Goal: Transaction & Acquisition: Purchase product/service

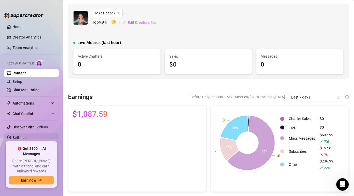
scroll to position [48, 0]
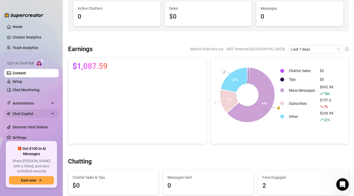
click at [36, 116] on span "Chat Copilot" at bounding box center [31, 113] width 37 height 8
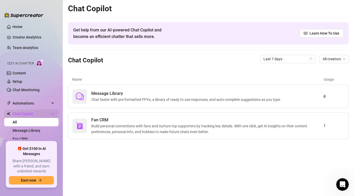
scroll to position [17, 0]
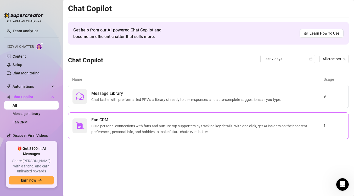
click at [137, 124] on span "Build personal connections with fans and nurture top supporters by tracking key…" at bounding box center [207, 129] width 232 height 12
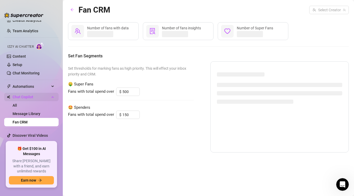
click at [36, 97] on span "Chat Copilot" at bounding box center [31, 97] width 37 height 8
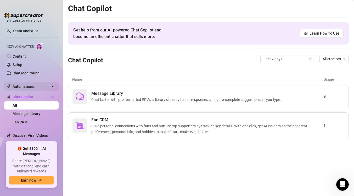
click at [40, 86] on span "Automations" at bounding box center [31, 86] width 37 height 8
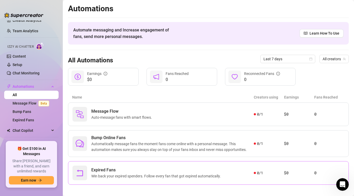
click at [168, 180] on div "Expired Fans Win back your expired spenders. Follow every fan that got expired …" at bounding box center [208, 173] width 281 height 24
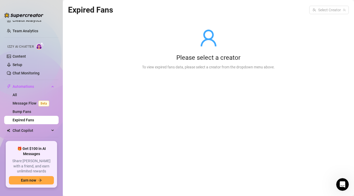
click at [207, 65] on div "To view expired fans data, please select a creator from the dropdown menu above." at bounding box center [208, 67] width 133 height 6
click at [321, 10] on input "search" at bounding box center [327, 10] width 29 height 8
click at [323, 24] on div "M ( az.babe )" at bounding box center [329, 20] width 38 height 9
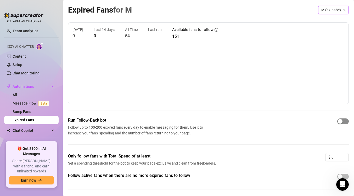
click at [345, 122] on span "button" at bounding box center [343, 121] width 12 height 6
click at [337, 158] on input "0" at bounding box center [340, 157] width 17 height 8
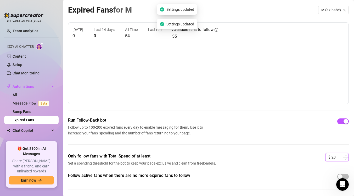
scroll to position [18, 0]
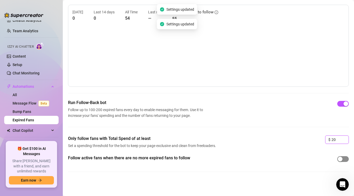
type input "20"
click at [345, 160] on span "button" at bounding box center [343, 159] width 12 height 6
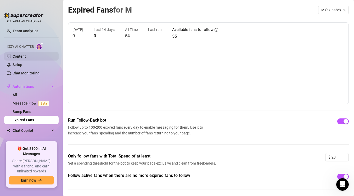
click at [26, 54] on link "Content" at bounding box center [19, 56] width 13 height 4
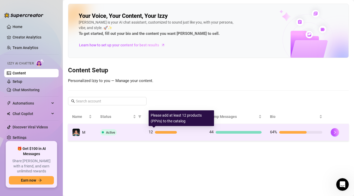
click at [165, 131] on div at bounding box center [166, 132] width 22 height 3
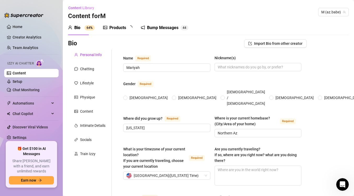
radio input "true"
type input "[DATE]"
click at [114, 29] on div "Products" at bounding box center [117, 28] width 17 height 6
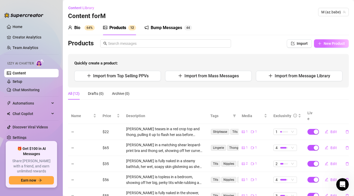
click at [324, 43] on button "New Product" at bounding box center [331, 43] width 35 height 8
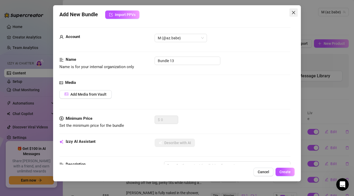
click at [292, 12] on icon "close" at bounding box center [294, 12] width 4 height 4
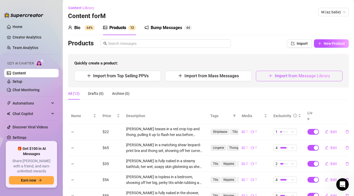
click at [283, 78] on span "Import from Message Library" at bounding box center [303, 75] width 56 height 5
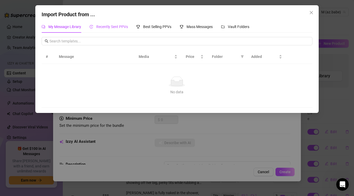
click at [116, 28] on span "Recently Sent PPVs" at bounding box center [112, 27] width 32 height 4
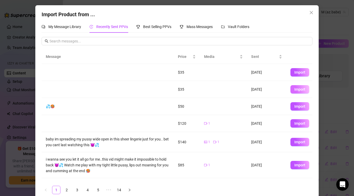
click at [305, 87] on span "Import" at bounding box center [300, 89] width 11 height 4
type textarea "Type your message here..."
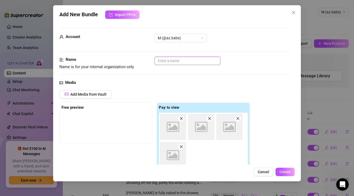
click at [192, 62] on input "text" at bounding box center [188, 61] width 66 height 8
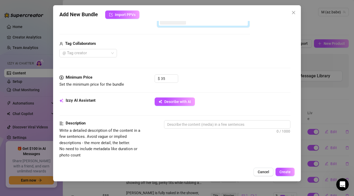
scroll to position [144, 0]
click at [169, 79] on input "35" at bounding box center [169, 78] width 17 height 8
type input "3"
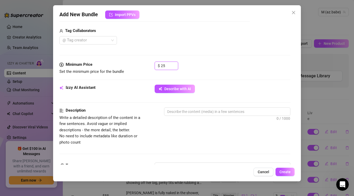
scroll to position [158, 0]
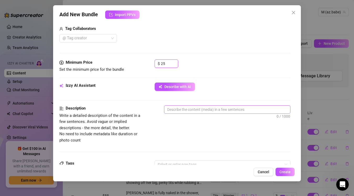
type input "25"
click at [255, 110] on textarea at bounding box center [227, 110] width 126 height 8
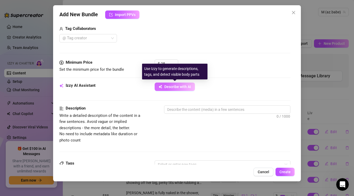
click at [192, 87] on button "Describe with AI" at bounding box center [175, 86] width 40 height 8
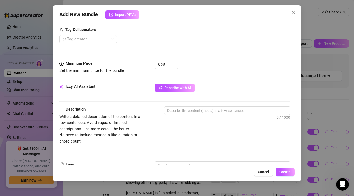
scroll to position [157, 0]
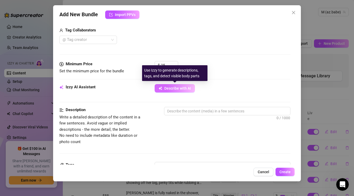
click at [187, 89] on span "Describe with AI" at bounding box center [177, 88] width 27 height 4
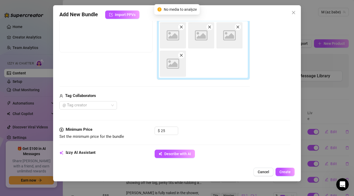
scroll to position [0, 0]
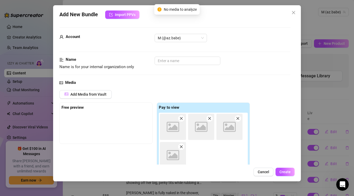
click at [180, 129] on div "Image placeholder" at bounding box center [173, 127] width 26 height 26
click at [295, 12] on icon "close" at bounding box center [294, 12] width 4 height 4
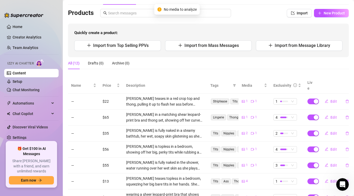
scroll to position [32, 0]
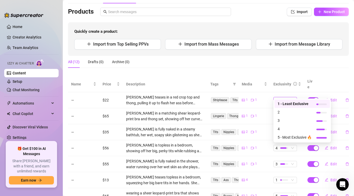
click at [288, 97] on div "1" at bounding box center [283, 100] width 14 height 6
click at [288, 112] on span "2" at bounding box center [295, 112] width 34 height 6
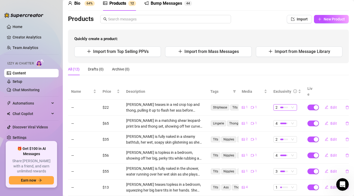
scroll to position [0, 0]
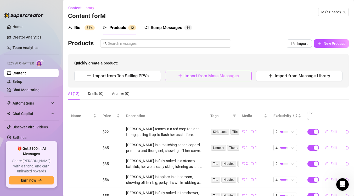
click at [219, 74] on span "Import from Mass Messages" at bounding box center [212, 75] width 54 height 5
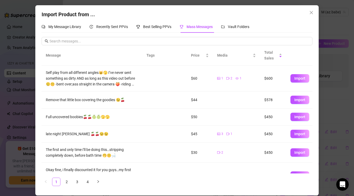
click at [219, 74] on td "1 2 1" at bounding box center [236, 78] width 47 height 26
click at [121, 27] on span "Recently Sent PPVs" at bounding box center [112, 27] width 32 height 4
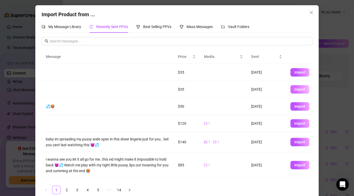
click at [301, 91] on span "Import" at bounding box center [300, 89] width 11 height 4
type textarea "Type your message here..."
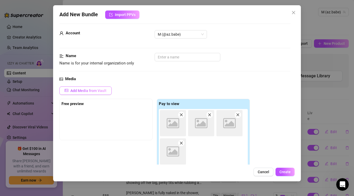
click at [105, 90] on span "Add Media from Vault" at bounding box center [88, 90] width 36 height 4
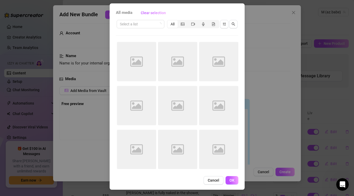
scroll to position [0, 0]
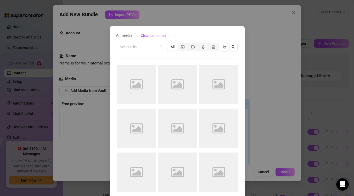
click at [252, 34] on div "All media Clear selection Select a list All Image placeholder Image placeholder…" at bounding box center [177, 98] width 354 height 196
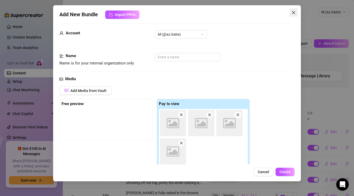
click at [295, 12] on icon "close" at bounding box center [293, 12] width 3 height 3
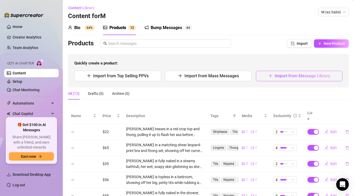
click at [266, 80] on button "Import from Message Library" at bounding box center [299, 76] width 87 height 10
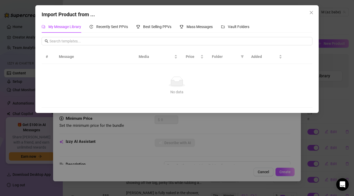
click at [129, 29] on div "My Message Library Recently Sent PPVs Best Selling PPVs Mass Messages Vault Fol…" at bounding box center [146, 27] width 208 height 12
click at [117, 27] on span "Recently Sent PPVs" at bounding box center [112, 27] width 32 height 4
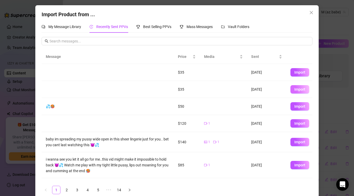
click at [299, 91] on button "Import" at bounding box center [300, 89] width 19 height 8
type textarea "Type your message here..."
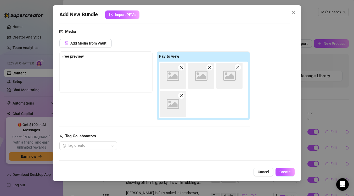
scroll to position [51, 0]
click at [292, 12] on icon "close" at bounding box center [294, 12] width 4 height 4
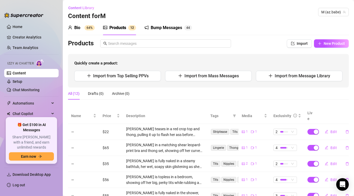
click at [26, 75] on link "Content" at bounding box center [19, 73] width 13 height 4
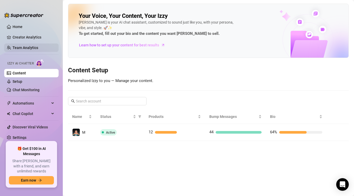
click at [38, 46] on link "Team Analytics" at bounding box center [26, 48] width 26 height 4
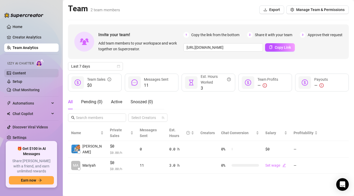
click at [26, 73] on link "Content" at bounding box center [19, 73] width 13 height 4
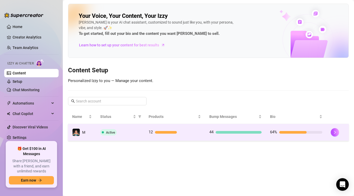
click at [131, 133] on div "Active" at bounding box center [120, 132] width 40 height 6
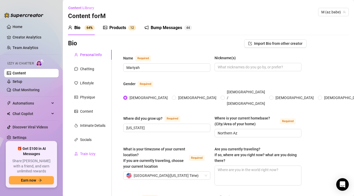
click at [86, 154] on div "Train Izzy" at bounding box center [87, 154] width 15 height 6
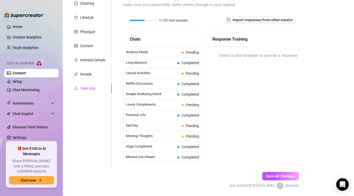
scroll to position [65, 0]
click at [195, 116] on span "Completed" at bounding box center [191, 116] width 18 height 4
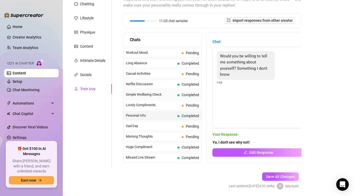
click at [196, 96] on span "Completed" at bounding box center [191, 95] width 18 height 4
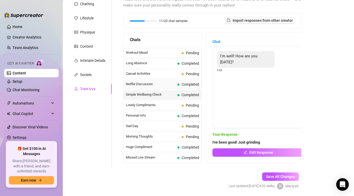
click at [194, 87] on div "Netflix Discussion Completed" at bounding box center [163, 84] width 78 height 9
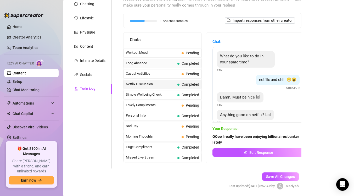
click at [192, 66] on span "Completed" at bounding box center [189, 63] width 22 height 6
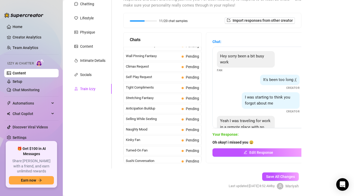
scroll to position [232, 0]
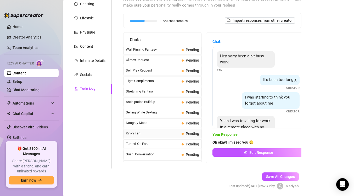
click at [164, 134] on span "Kinky Fan" at bounding box center [153, 133] width 54 height 5
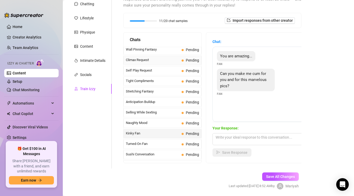
click at [156, 60] on span "Climax Request" at bounding box center [153, 59] width 54 height 5
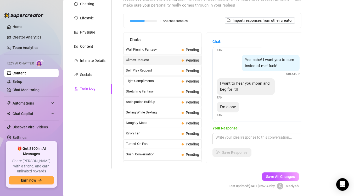
scroll to position [16, 0]
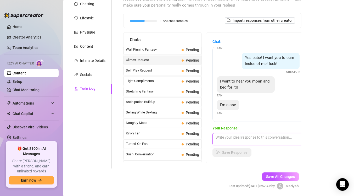
click at [256, 140] on textarea at bounding box center [259, 139] width 92 height 12
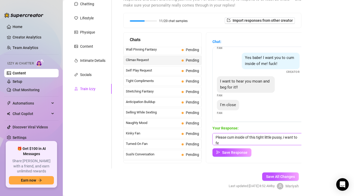
scroll to position [0, 0]
type textarea "Please cum inside of this tight little pussy, i want to feel it ooze out of my …"
click at [235, 152] on span "Save Response" at bounding box center [234, 152] width 25 height 4
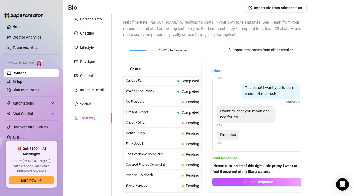
scroll to position [0, 0]
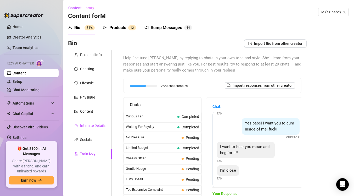
click at [88, 124] on div "Intimate Details" at bounding box center [92, 126] width 25 height 6
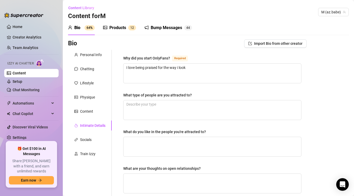
click at [118, 28] on div "Products" at bounding box center [117, 28] width 17 height 6
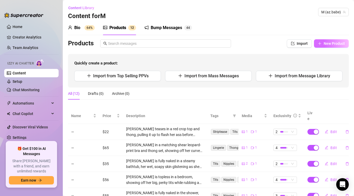
click at [329, 43] on span "New Product" at bounding box center [334, 43] width 21 height 4
type textarea "Type your message here..."
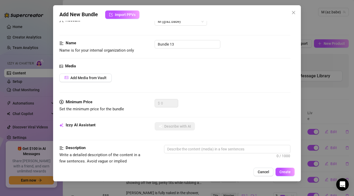
scroll to position [31, 0]
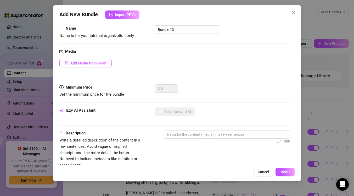
click at [104, 63] on span "Add Media from Vault" at bounding box center [88, 63] width 36 height 4
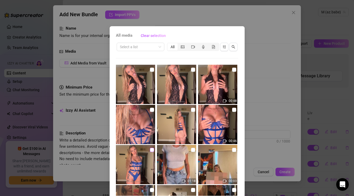
click at [151, 149] on input "checkbox" at bounding box center [152, 150] width 4 height 4
checkbox input "true"
click at [153, 109] on input "checkbox" at bounding box center [152, 110] width 4 height 4
checkbox input "true"
click at [192, 109] on input "checkbox" at bounding box center [193, 110] width 4 height 4
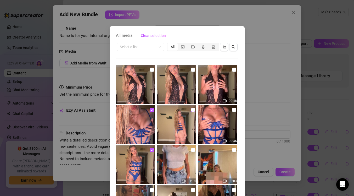
checkbox input "true"
click at [234, 109] on input "checkbox" at bounding box center [234, 110] width 4 height 4
checkbox input "true"
click at [272, 157] on div "All media Clear selection Select a list All 00:48 00:46 01:18 00:03 00:03 00:11…" at bounding box center [177, 98] width 354 height 196
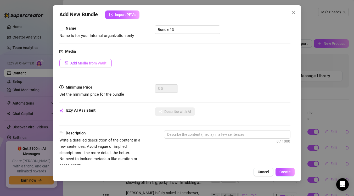
click at [93, 63] on span "Add Media from Vault" at bounding box center [88, 63] width 36 height 4
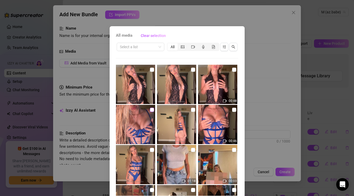
click at [151, 110] on input "checkbox" at bounding box center [152, 110] width 4 height 4
checkbox input "true"
click at [198, 110] on div "00:48 00:46 01:18 00:03 00:03 00:11 00:44 00:15 01:54 00:57" at bounding box center [177, 130] width 123 height 131
click at [236, 110] on input "checkbox" at bounding box center [234, 110] width 4 height 4
checkbox input "true"
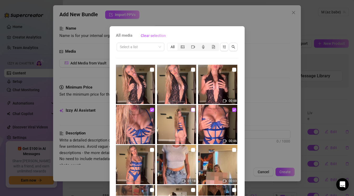
click at [193, 109] on input "checkbox" at bounding box center [193, 110] width 4 height 4
checkbox input "true"
click at [150, 148] on input "checkbox" at bounding box center [152, 150] width 4 height 4
checkbox input "true"
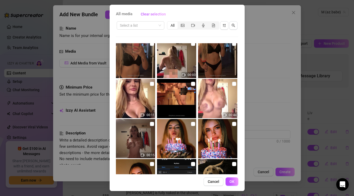
scroll to position [23, 0]
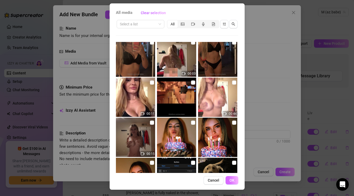
click at [230, 181] on span "OK" at bounding box center [232, 180] width 5 height 4
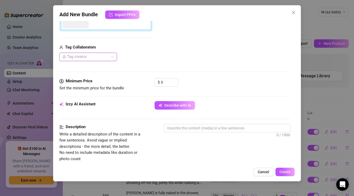
scroll to position [145, 0]
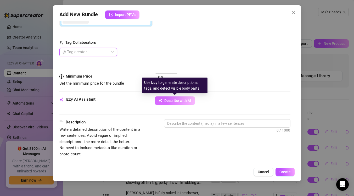
click at [188, 100] on span "Describe with AI" at bounding box center [177, 100] width 27 height 4
click at [173, 77] on div "0" at bounding box center [169, 78] width 17 height 8
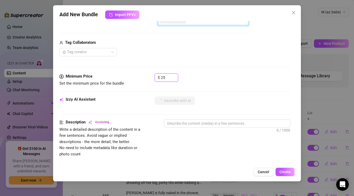
type input "25"
click at [216, 85] on div "$ 25" at bounding box center [223, 79] width 136 height 13
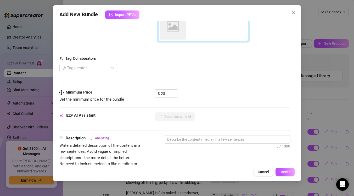
scroll to position [129, 0]
type textarea "Mariyah"
type textarea "Mariyah teases"
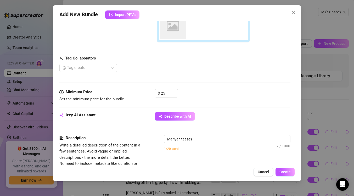
type textarea "Mariyah teases in"
type textarea "Mariyah teases in a"
type textarea "Mariyah teases in a strappy,"
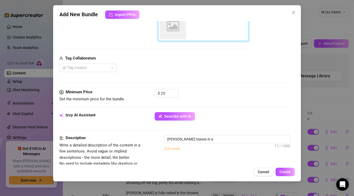
type textarea "Mariyah teases in a strappy,"
type textarea "Mariyah teases in a strappy, sheer"
type textarea "Mariyah teases in a strappy, sheer blue"
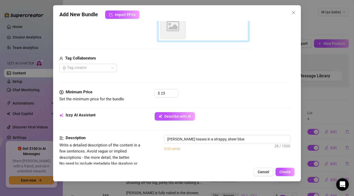
type textarea "Mariyah teases in a strappy, sheer blue lace"
type textarea "Mariyah teases in a strappy, sheer blue lace lingerie"
type textarea "Mariyah teases in a strappy, sheer blue lace lingerie set"
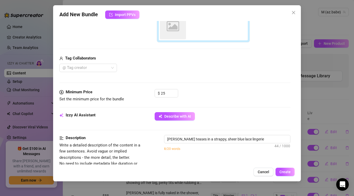
type textarea "Mariyah teases in a strappy, sheer blue lace lingerie set"
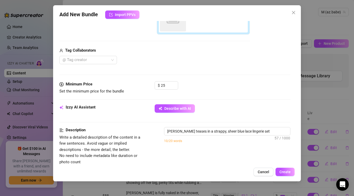
type textarea "Mariyah teases in a strappy, sheer blue lace lingerie set that"
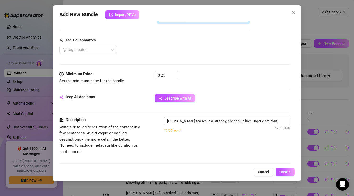
type textarea "Mariyah teases in a strappy, sheer blue lace lingerie set that shows"
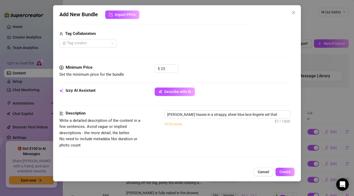
type textarea "Mariyah teases in a strappy, sheer blue lace lingerie set that shows off"
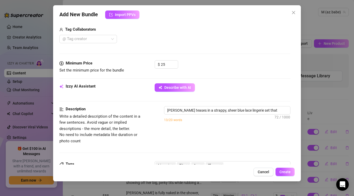
type textarea "Mariyah teases in a strappy, sheer blue lace lingerie set that shows off her"
type textarea "Mariyah teases in a strappy, sheer blue lace lingerie set that shows off her cl…"
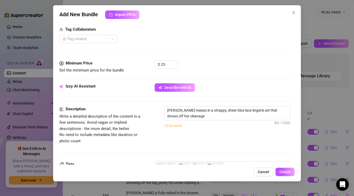
type textarea "Mariyah teases in a strappy, sheer blue lace lingerie set that shows off her cl…"
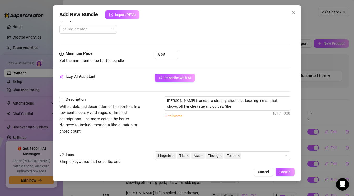
type textarea "Mariyah teases in a strappy, sheer blue lace lingerie set that shows off her cl…"
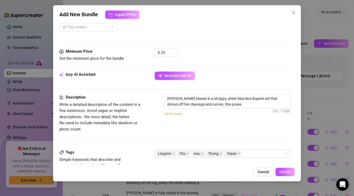
type textarea "Mariyah teases in a strappy, sheer blue lace lingerie set that shows off her cl…"
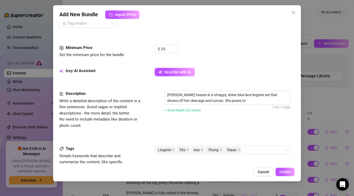
type textarea "Mariyah teases in a strappy, sheer blue lace lingerie set that shows off her cl…"
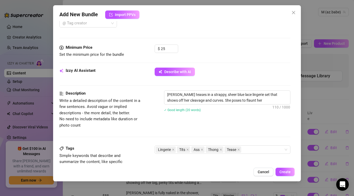
type textarea "Mariyah teases in a strappy, sheer blue lace lingerie set that shows off her cl…"
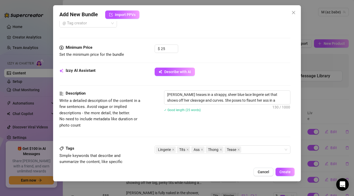
type textarea "Mariyah teases in a strappy, sheer blue lace lingerie set that shows off her cl…"
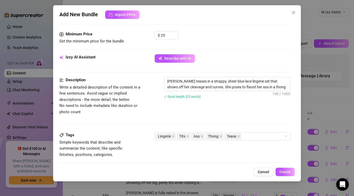
type textarea "Mariyah teases in a strappy, sheer blue lace lingerie set that shows off her cl…"
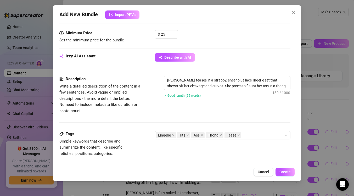
type textarea "Mariyah teases in a strappy, sheer blue lace lingerie set that shows off her cl…"
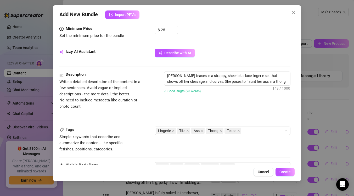
type textarea "Mariyah teases in a strappy, sheer blue lace lingerie set that shows off her cl…"
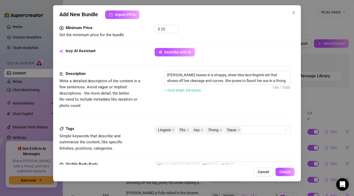
type textarea "Mariyah teases in a strappy, sheer blue lace lingerie set that shows off her cl…"
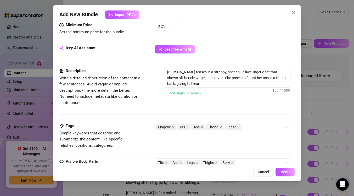
type textarea "Mariyah teases in a strappy, sheer blue lace lingerie set that shows off her cl…"
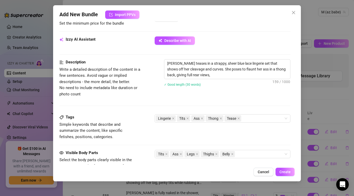
type textarea "Mariyah teases in a strappy, sheer blue lace lingerie set that shows off her cl…"
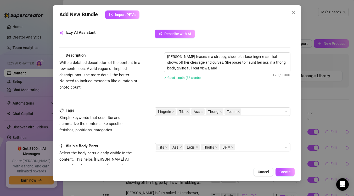
type textarea "Mariyah teases in a strappy, sheer blue lace lingerie set that shows off her cl…"
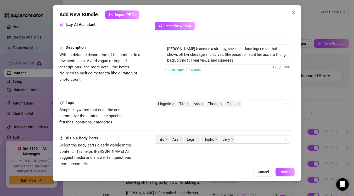
type textarea "Mariyah teases in a strappy, sheer blue lace lingerie set that shows off her cl…"
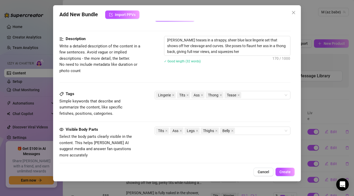
type textarea "Mariyah teases in a strappy, sheer blue lace lingerie set that shows off her cl…"
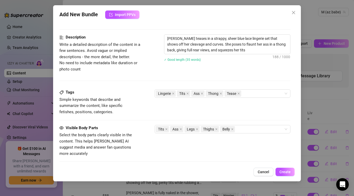
type textarea "Mariyah teases in a strappy, sheer blue lace lingerie set that shows off her cl…"
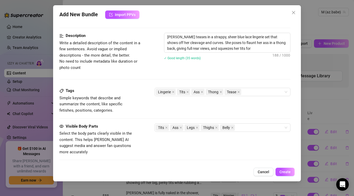
type textarea "Mariyah teases in a strappy, sheer blue lace lingerie set that shows off her cl…"
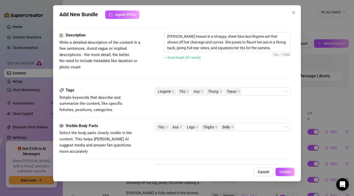
type textarea "Mariyah teases in a strappy, sheer blue lace lingerie set that shows off her cl…"
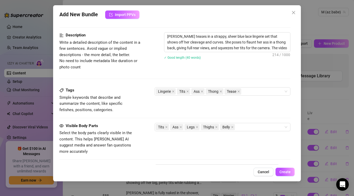
type textarea "Mariyah teases in a strappy, sheer blue lace lingerie set that shows off her cl…"
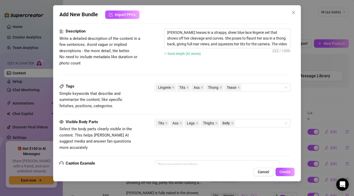
type textarea "Mariyah teases in a strappy, sheer blue lace lingerie set that shows off her cl…"
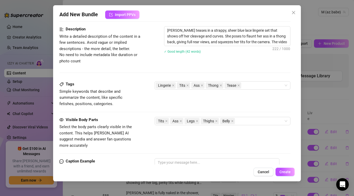
type textarea "Mariyah teases in a strappy, sheer blue lace lingerie set that shows off her cl…"
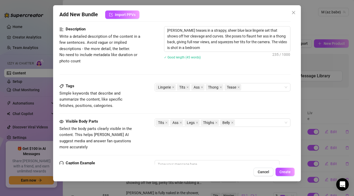
type textarea "Mariyah teases in a strappy, sheer blue lace lingerie set that shows off her cl…"
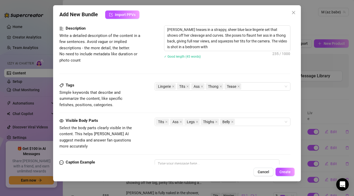
type textarea "Mariyah teases in a strappy, sheer blue lace lingerie set that shows off her cl…"
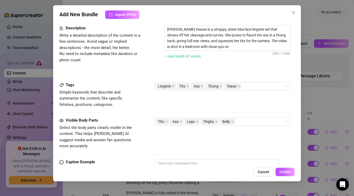
type textarea "Mariyah teases in a strappy, sheer blue lace lingerie set that shows off her cl…"
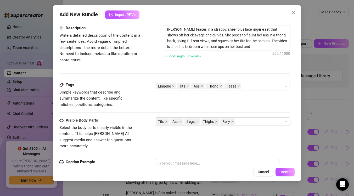
type textarea "Mariyah teases in a strappy, sheer blue lace lingerie set that shows off her cl…"
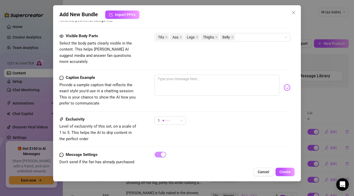
scroll to position [325, 0]
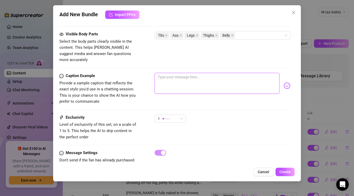
click at [213, 73] on textarea at bounding box center [217, 83] width 125 height 21
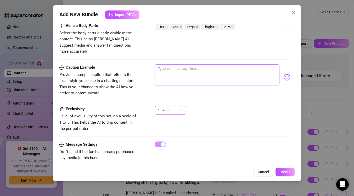
click at [184, 106] on div "1" at bounding box center [170, 110] width 31 height 8
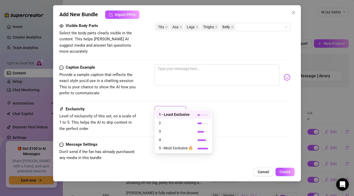
click at [229, 106] on div "1 1" at bounding box center [223, 112] width 136 height 13
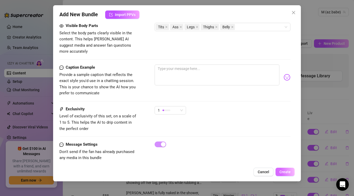
click at [285, 173] on span "Create" at bounding box center [285, 172] width 11 height 4
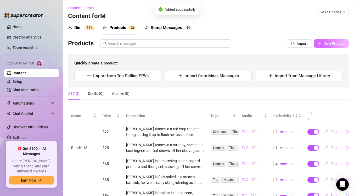
click at [334, 44] on span "New Product" at bounding box center [334, 43] width 21 height 4
type textarea "Type your message here..."
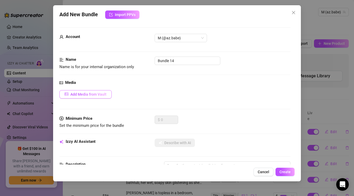
click at [95, 94] on span "Add Media from Vault" at bounding box center [88, 94] width 36 height 4
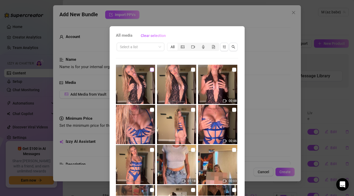
click at [150, 70] on input "checkbox" at bounding box center [152, 70] width 4 height 4
checkbox input "true"
click at [190, 69] on img at bounding box center [176, 84] width 39 height 39
checkbox input "true"
click at [232, 69] on img at bounding box center [217, 84] width 39 height 39
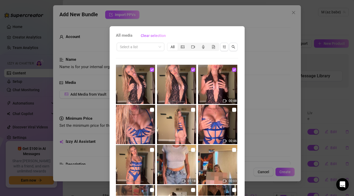
checkbox input "true"
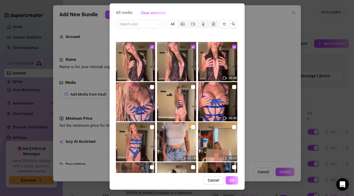
click at [233, 181] on span "OK" at bounding box center [232, 180] width 5 height 4
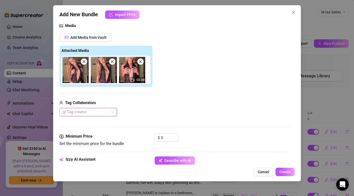
scroll to position [62, 0]
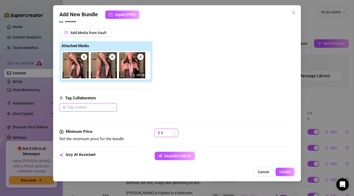
click at [167, 130] on input "0" at bounding box center [169, 133] width 17 height 8
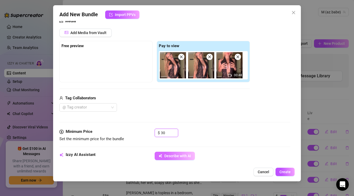
type input "30"
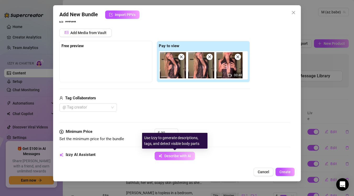
click at [164, 158] on button "Describe with AI" at bounding box center [175, 156] width 40 height 8
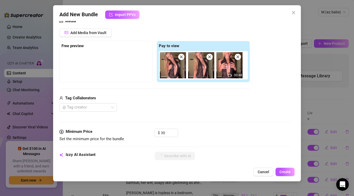
type textarea "Mariyah"
type textarea "Mariyah teases"
type textarea "Mariyah teases in"
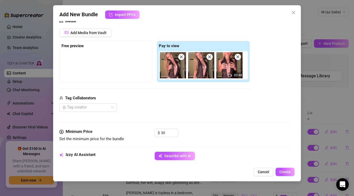
type textarea "Mariyah teases in"
type textarea "Mariyah teases in a"
type textarea "Mariyah teases in a sheer"
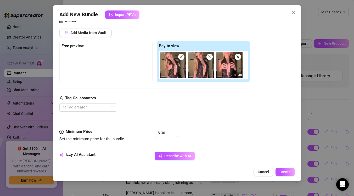
type textarea "Mariyah teases in a sheer black"
type textarea "Mariyah teases in a sheer black lace"
type textarea "Mariyah teases in a sheer black lace bodysuit"
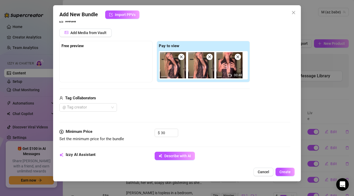
type textarea "Mariyah teases in a sheer black lace bodysuit"
type textarea "Mariyah teases in a sheer black lace bodysuit with"
type textarea "Mariyah teases in a sheer black lace bodysuit with a"
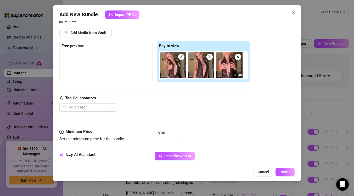
type textarea "Mariyah teases in a sheer black lace bodysuit with a plunging"
type textarea "Mariyah teases in a sheer black lace bodysuit with a plunging neckline"
type textarea "Mariyah teases in a sheer black lace bodysuit with a plunging neckline that"
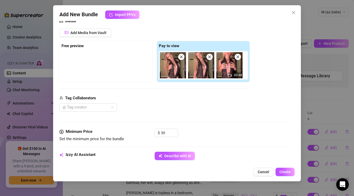
type textarea "Mariyah teases in a sheer black lace bodysuit with a plunging neckline that"
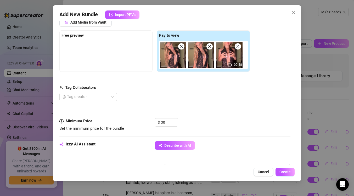
type textarea "Mariyah teases in a sheer black lace bodysuit with a plunging neckline that sho…"
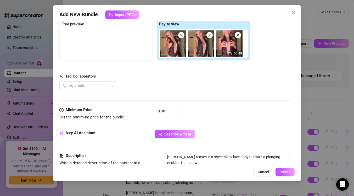
type textarea "Mariyah teases in a sheer black lace bodysuit with a plunging neckline that sho…"
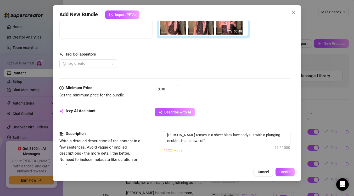
type textarea "Mariyah teases in a sheer black lace bodysuit with a plunging neckline that sho…"
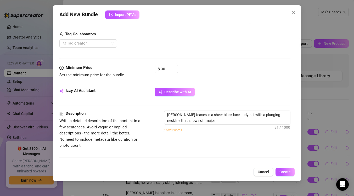
type textarea "Mariyah teases in a sheer black lace bodysuit with a plunging neckline that sho…"
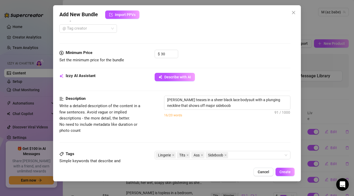
type textarea "Mariyah teases in a sheer black lace bodysuit with a plunging neckline that sho…"
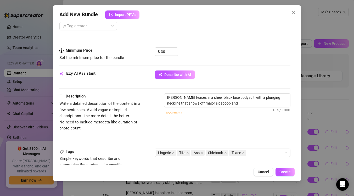
type textarea "Mariyah teases in a sheer black lace bodysuit with a plunging neckline that sho…"
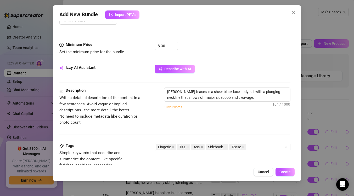
type textarea "Mariyah teases in a sheer black lace bodysuit with a plunging neckline that sho…"
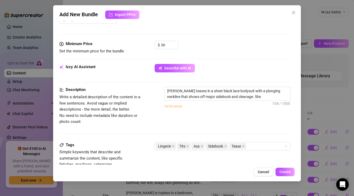
type textarea "Mariyah teases in a sheer black lace bodysuit with a plunging neckline that sho…"
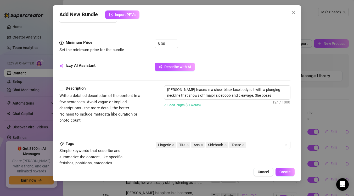
type textarea "Mariyah teases in a sheer black lace bodysuit with a plunging neckline that sho…"
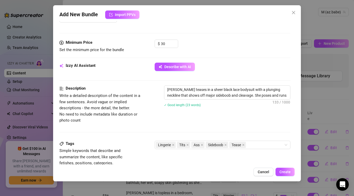
type textarea "Mariyah teases in a sheer black lace bodysuit with a plunging neckline that sho…"
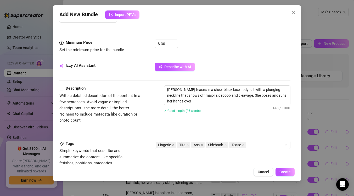
type textarea "Mariyah teases in a sheer black lace bodysuit with a plunging neckline that sho…"
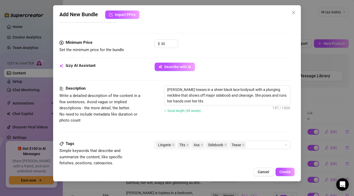
type textarea "Mariyah teases in a sheer black lace bodysuit with a plunging neckline that sho…"
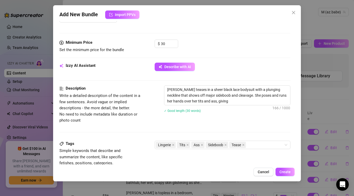
type textarea "Mariyah teases in a sheer black lace bodysuit with a plunging neckline that sho…"
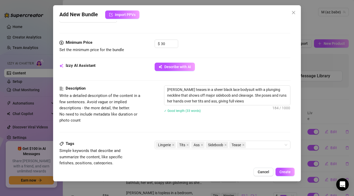
type textarea "Mariyah teases in a sheer black lace bodysuit with a plunging neckline that sho…"
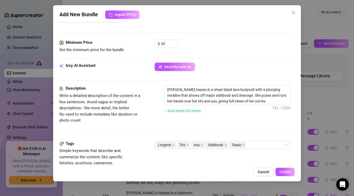
type textarea "Mariyah teases in a sheer black lace bodysuit with a plunging neckline that sho…"
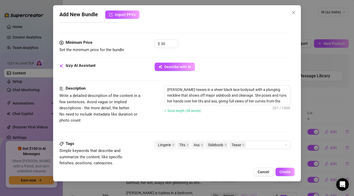
type textarea "Mariyah teases in a sheer black lace bodysuit with a plunging neckline that sho…"
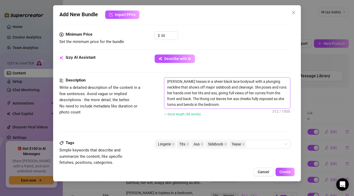
scroll to position [160, 0]
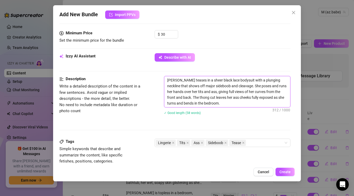
click at [234, 103] on textarea "Mariyah teases in a sheer black lace bodysuit with a plunging neckline that sho…" at bounding box center [227, 91] width 126 height 31
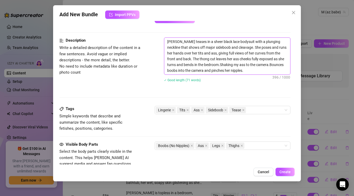
scroll to position [202, 0]
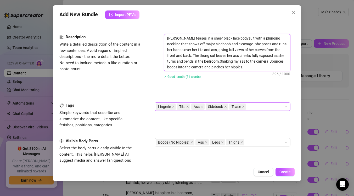
click at [225, 107] on span "Sideboob" at bounding box center [217, 106] width 23 height 6
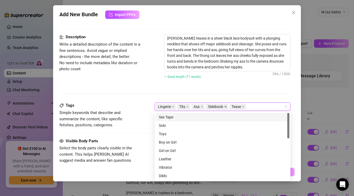
click at [226, 107] on icon "close" at bounding box center [225, 106] width 3 height 3
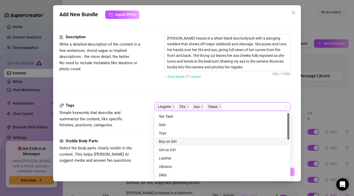
scroll to position [0, 0]
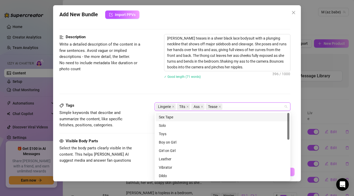
click at [259, 79] on div "✓ Good length (71 words)" at bounding box center [227, 77] width 126 height 6
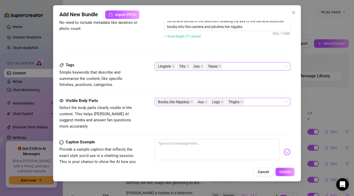
scroll to position [244, 0]
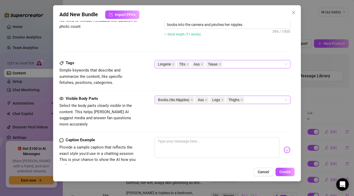
click at [254, 99] on div "Boobs (No Nipples) Ass Legs Thighs" at bounding box center [220, 99] width 128 height 7
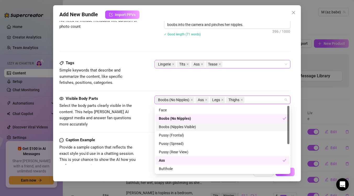
click at [186, 128] on div "Boobs (Nipples Visible)" at bounding box center [223, 127] width 128 height 6
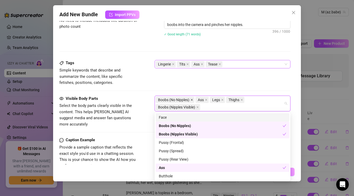
click at [192, 98] on icon "close" at bounding box center [192, 99] width 3 height 3
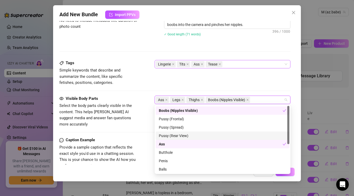
scroll to position [0, 0]
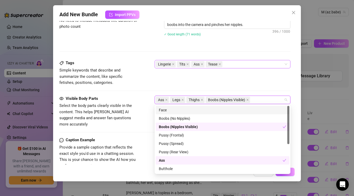
click at [243, 111] on div "Face" at bounding box center [223, 110] width 128 height 6
click at [263, 72] on div "Tags Simple keywords that describe and summarize the content, like specific fet…" at bounding box center [174, 73] width 231 height 26
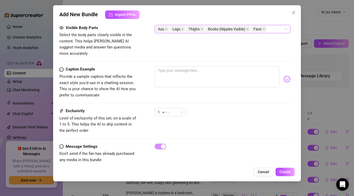
scroll to position [317, 0]
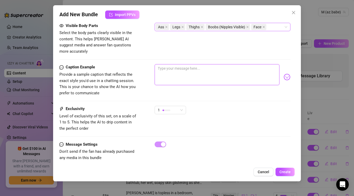
click at [220, 70] on textarea at bounding box center [217, 74] width 125 height 21
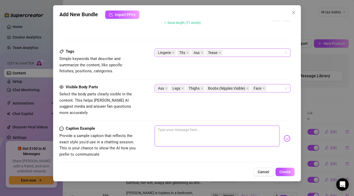
scroll to position [256, 0]
click at [271, 86] on div "Ass Legs Thighs Boobs (Nipples Visible) Face" at bounding box center [220, 87] width 128 height 7
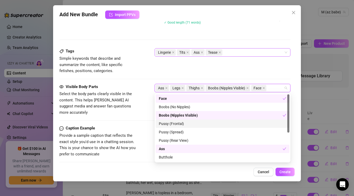
click at [195, 124] on div "Pussy (Frontal)" at bounding box center [223, 124] width 128 height 6
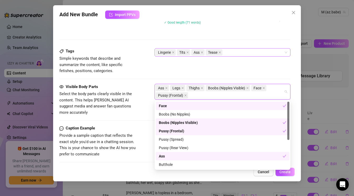
click at [239, 72] on div "Tags Simple keywords that describe and summarize the content, like specific fet…" at bounding box center [174, 61] width 231 height 26
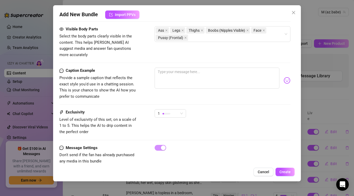
scroll to position [317, 0]
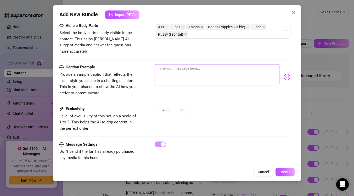
click at [239, 72] on textarea at bounding box center [217, 74] width 125 height 21
click at [283, 172] on span "Create" at bounding box center [285, 172] width 11 height 4
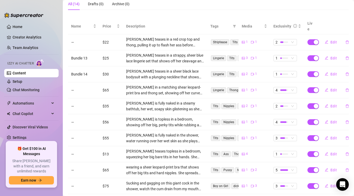
scroll to position [82, 0]
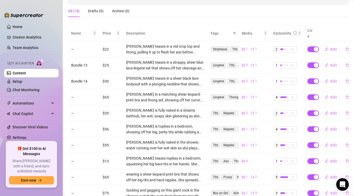
click at [106, 43] on td "$22" at bounding box center [111, 49] width 24 height 16
click at [108, 42] on td "$22" at bounding box center [111, 49] width 24 height 16
click at [120, 30] on div "Price" at bounding box center [111, 33] width 17 height 6
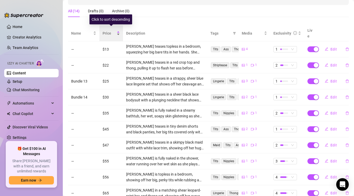
click at [118, 30] on div "Price" at bounding box center [111, 33] width 17 height 6
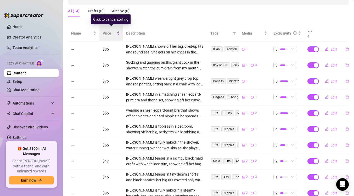
click at [118, 33] on div "Price" at bounding box center [111, 33] width 17 height 6
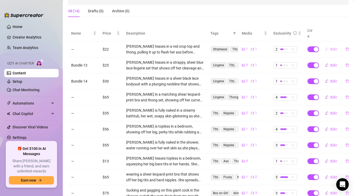
click at [331, 47] on span "Edit" at bounding box center [334, 49] width 7 height 4
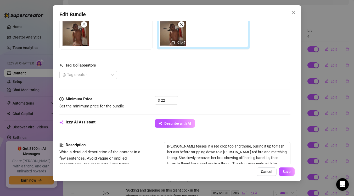
scroll to position [106, 0]
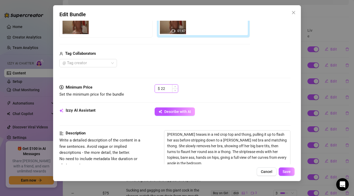
click at [169, 86] on input "22" at bounding box center [169, 89] width 17 height 8
click at [290, 173] on span "Save" at bounding box center [287, 171] width 8 height 4
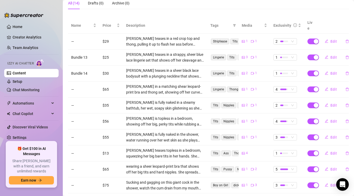
scroll to position [0, 0]
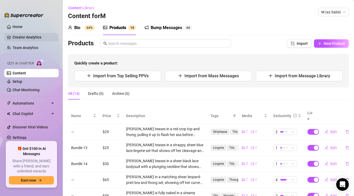
click at [45, 35] on link "Creator Analytics" at bounding box center [34, 37] width 42 height 8
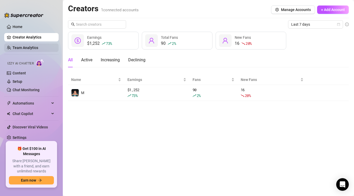
click at [38, 48] on link "Team Analytics" at bounding box center [26, 48] width 26 height 4
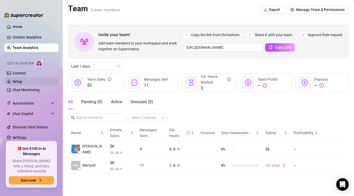
click at [22, 80] on link "Setup" at bounding box center [18, 81] width 10 height 4
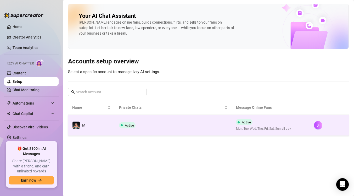
click at [139, 132] on td "Active" at bounding box center [173, 125] width 117 height 21
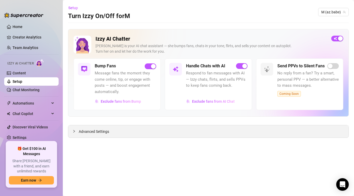
click at [142, 134] on div "Advanced Settings" at bounding box center [208, 131] width 280 height 12
click at [107, 132] on span "Advanced Settings" at bounding box center [94, 132] width 30 height 6
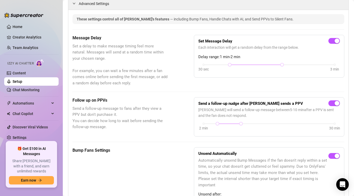
scroll to position [129, 0]
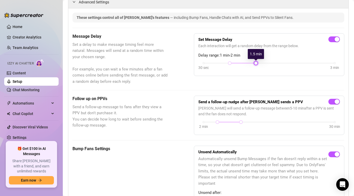
drag, startPoint x: 282, startPoint y: 64, endPoint x: 260, endPoint y: 64, distance: 21.7
click at [260, 64] on div "30 sec 3 min" at bounding box center [269, 67] width 142 height 10
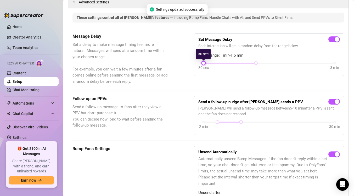
drag, startPoint x: 230, startPoint y: 64, endPoint x: 198, endPoint y: 61, distance: 32.3
click at [198, 61] on div "Set Message Delay Each interaction will get a random delay from the range below…" at bounding box center [269, 54] width 151 height 43
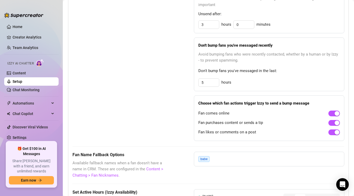
scroll to position [312, 0]
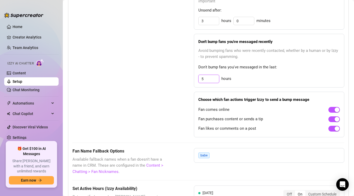
click at [212, 80] on input "5" at bounding box center [209, 79] width 20 height 8
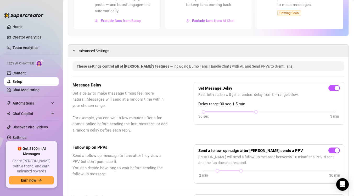
scroll to position [0, 0]
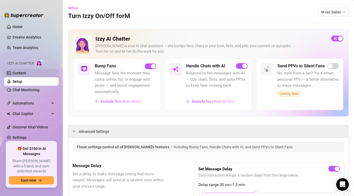
click at [26, 73] on link "Content" at bounding box center [19, 73] width 13 height 4
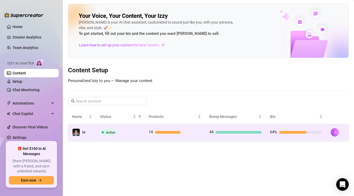
click at [144, 134] on td "Active" at bounding box center [120, 132] width 48 height 17
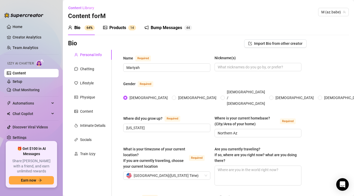
click at [119, 26] on div "Products" at bounding box center [117, 28] width 17 height 6
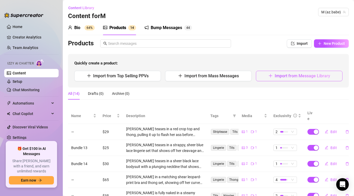
click at [284, 77] on span "Import from Message Library" at bounding box center [303, 75] width 56 height 5
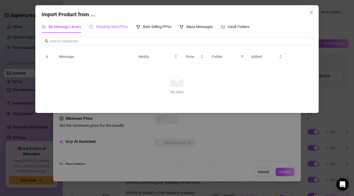
click at [120, 28] on span "Recently Sent PPVs" at bounding box center [112, 27] width 32 height 4
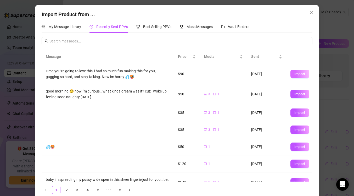
click at [305, 75] on span "Import" at bounding box center [300, 74] width 11 height 4
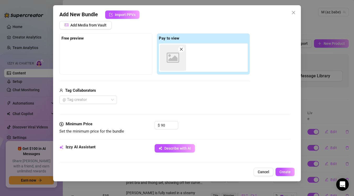
scroll to position [69, 0]
click at [170, 124] on input "90" at bounding box center [169, 125] width 17 height 8
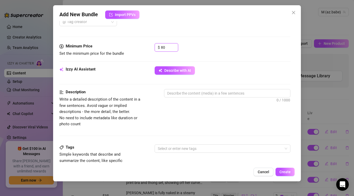
scroll to position [154, 0]
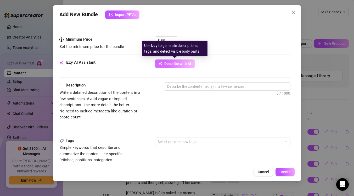
click at [174, 62] on span "Describe with AI" at bounding box center [177, 64] width 27 height 4
click at [182, 65] on span "Describe with AI" at bounding box center [177, 64] width 27 height 4
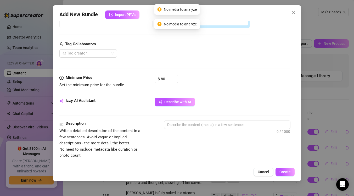
scroll to position [0, 0]
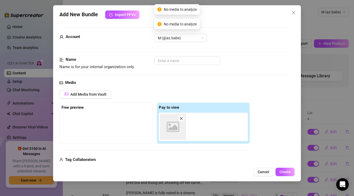
click at [173, 120] on div "Image placeholder" at bounding box center [173, 127] width 26 height 26
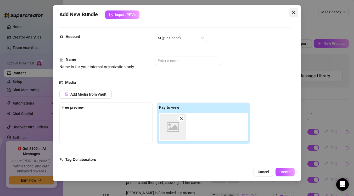
click at [294, 12] on icon "close" at bounding box center [293, 12] width 3 height 3
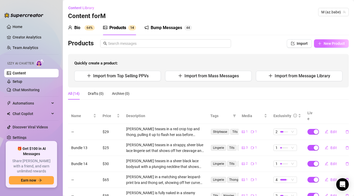
click at [324, 44] on span "New Product" at bounding box center [334, 43] width 21 height 4
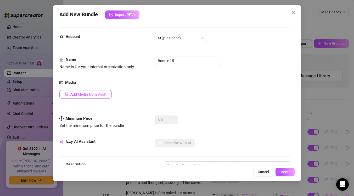
click at [102, 94] on span "Add Media from Vault" at bounding box center [88, 94] width 36 height 4
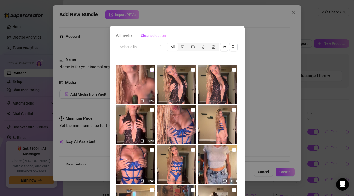
click at [153, 69] on input "checkbox" at bounding box center [152, 70] width 4 height 4
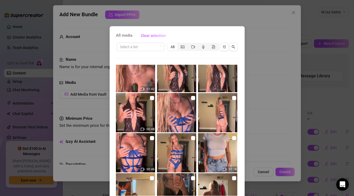
scroll to position [14, 0]
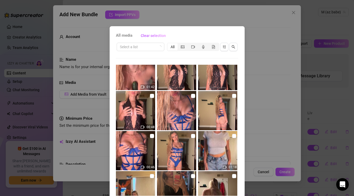
click at [271, 128] on div "All media Clear selection Select a list All 01:42 00:48 00:46 01:18 00:03 00:03…" at bounding box center [177, 98] width 354 height 196
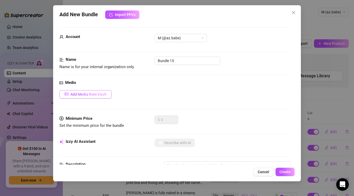
click at [98, 96] on button "Add Media from Vault" at bounding box center [85, 94] width 52 height 8
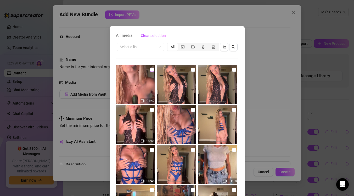
click at [152, 69] on input "checkbox" at bounding box center [152, 70] width 4 height 4
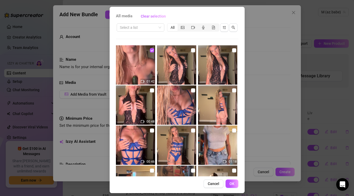
scroll to position [23, 0]
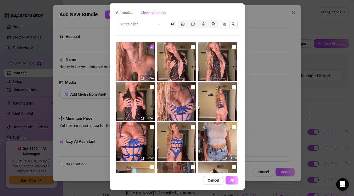
click at [230, 176] on button "OK" at bounding box center [232, 180] width 13 height 8
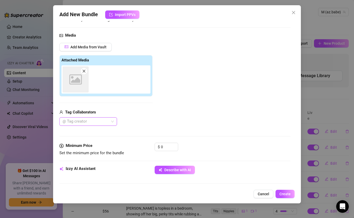
scroll to position [53, 0]
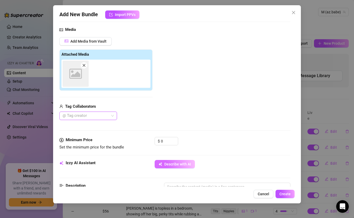
click at [180, 164] on span "Describe with AI" at bounding box center [177, 164] width 27 height 4
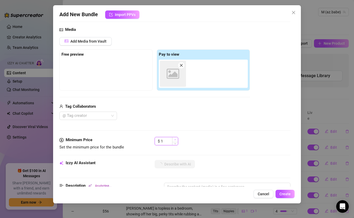
click at [173, 141] on span "Increase Value" at bounding box center [175, 139] width 6 height 5
click at [166, 143] on input "1" at bounding box center [169, 141] width 17 height 8
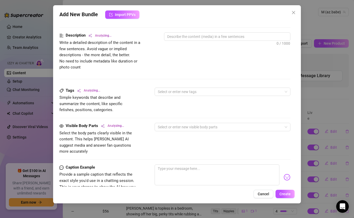
scroll to position [209, 0]
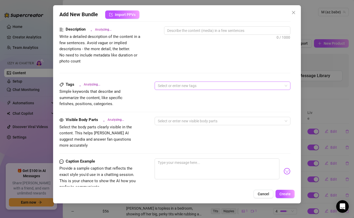
click at [263, 85] on div at bounding box center [220, 85] width 128 height 7
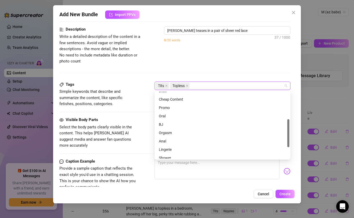
scroll to position [65, 0]
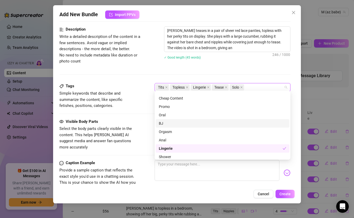
click at [178, 123] on div "BJ" at bounding box center [223, 124] width 128 height 6
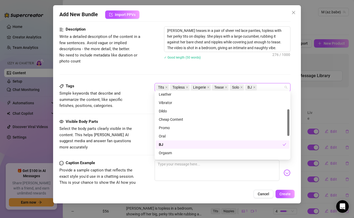
scroll to position [42, 0]
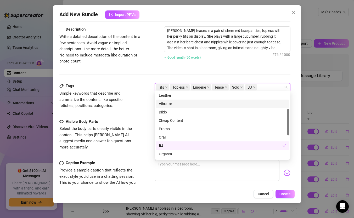
click at [246, 67] on div "Description Write a detailed description of the content in a few sentences. Avo…" at bounding box center [174, 54] width 231 height 57
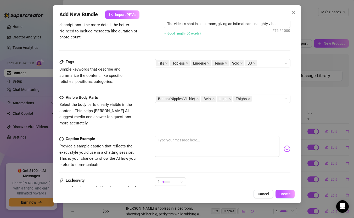
scroll to position [237, 0]
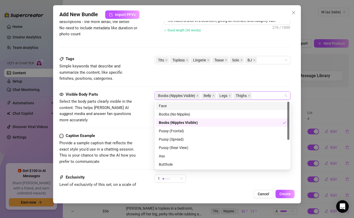
click at [268, 96] on div "Boobs (Nipples Visible) Belly Legs Thighs" at bounding box center [220, 95] width 128 height 7
click at [209, 108] on div "Face" at bounding box center [223, 106] width 128 height 6
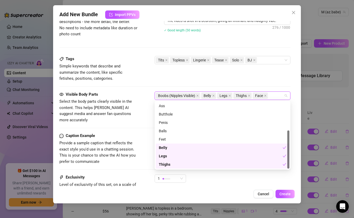
scroll to position [0, 0]
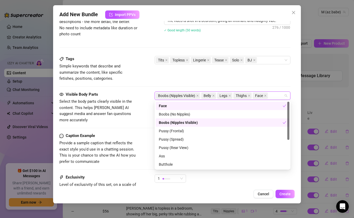
click at [243, 82] on div "Tags Simple keywords that describe and summarize the content, like specific fet…" at bounding box center [174, 73] width 231 height 35
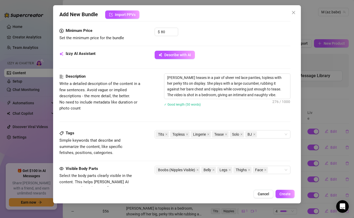
scroll to position [159, 0]
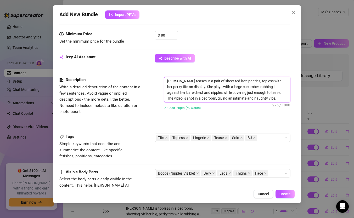
click at [264, 99] on textarea "Mariyah teases in a pair of sheer red lace panties, topless with her perky tits…" at bounding box center [227, 89] width 126 height 25
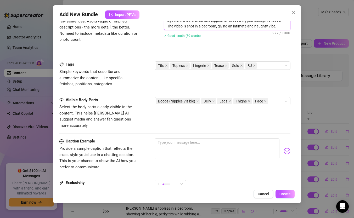
scroll to position [283, 0]
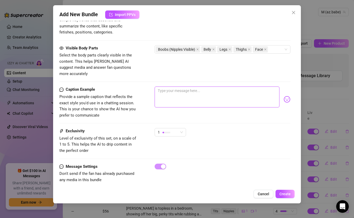
click at [203, 87] on textarea at bounding box center [217, 97] width 125 height 21
click at [218, 87] on textarea "Youre going to love this, shaking ass, talking" at bounding box center [217, 97] width 125 height 21
click at [243, 87] on textarea "Youre going to love this, shaking ass, sexual talking" at bounding box center [217, 97] width 125 height 21
click at [180, 129] on span "1" at bounding box center [170, 133] width 25 height 8
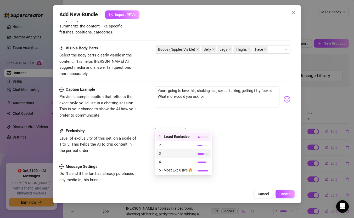
click at [174, 154] on span "3" at bounding box center [176, 154] width 34 height 6
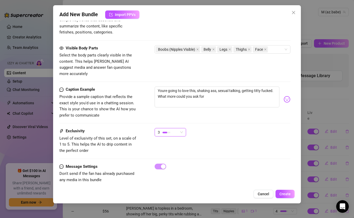
click at [184, 128] on div "3" at bounding box center [170, 132] width 31 height 8
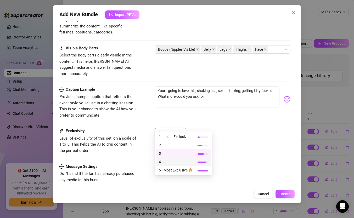
click at [178, 163] on span "4" at bounding box center [176, 162] width 34 height 6
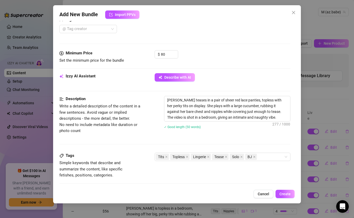
scroll to position [148, 0]
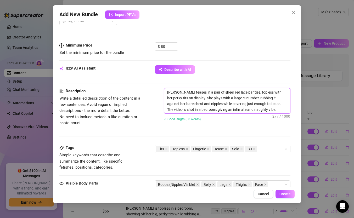
click at [245, 99] on textarea "Mariyah teases in a pair of sheer red lace panties, topless with her perky tits…" at bounding box center [227, 100] width 126 height 25
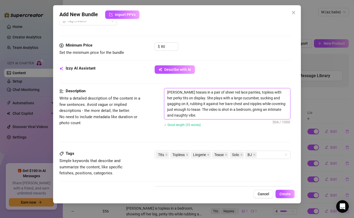
click at [234, 116] on textarea "Mariyah teases in a pair of sheer red lace panties, topless with her perky tits…" at bounding box center [227, 103] width 126 height 31
drag, startPoint x: 244, startPoint y: 105, endPoint x: 181, endPoint y: 111, distance: 63.6
click at [181, 111] on textarea "Mariyah teases in a pair of sheer red lace panties, topless with her perky tits…" at bounding box center [227, 103] width 126 height 31
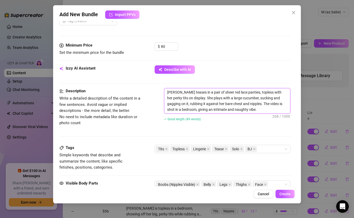
click at [251, 111] on textarea "Mariyah teases in a pair of sheer red lace panties, topless with her perky tits…" at bounding box center [227, 100] width 126 height 25
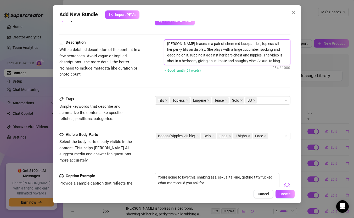
scroll to position [198, 0]
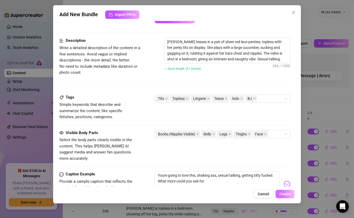
click at [283, 196] on button "Create" at bounding box center [285, 194] width 19 height 8
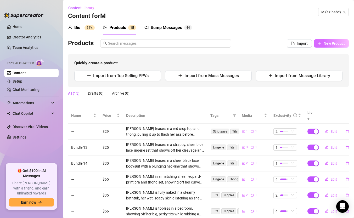
click at [326, 45] on span "New Product" at bounding box center [334, 43] width 21 height 4
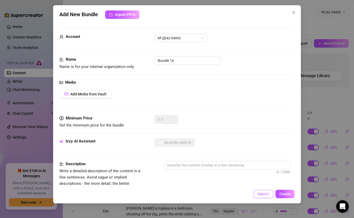
click at [267, 191] on button "Cancel" at bounding box center [264, 194] width 20 height 8
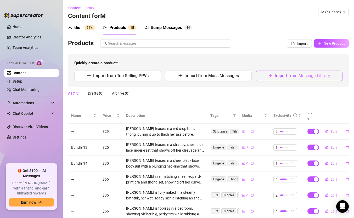
click at [296, 76] on span "Import from Message Library" at bounding box center [303, 75] width 56 height 5
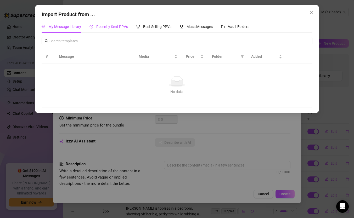
click at [112, 26] on span "Recently Sent PPVs" at bounding box center [112, 27] width 32 height 4
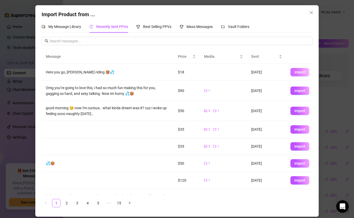
click at [295, 72] on span "Import" at bounding box center [300, 72] width 11 height 4
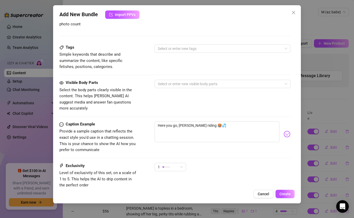
scroll to position [281, 0]
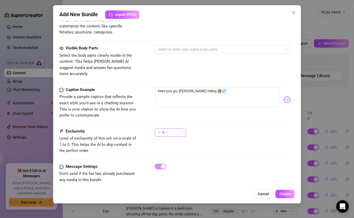
click at [183, 129] on div "1" at bounding box center [170, 133] width 31 height 8
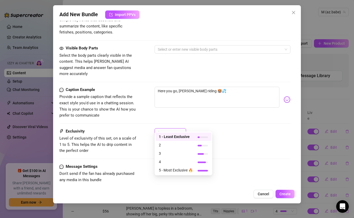
click at [236, 129] on div "1" at bounding box center [223, 135] width 136 height 13
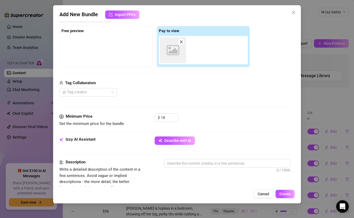
scroll to position [76, 0]
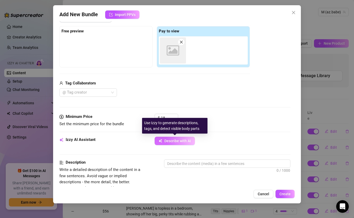
click at [179, 142] on span "Describe with AI" at bounding box center [177, 141] width 27 height 4
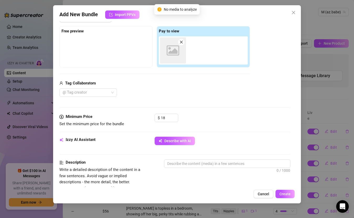
scroll to position [0, 0]
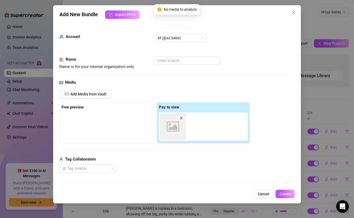
click at [182, 119] on icon "close" at bounding box center [182, 119] width 4 height 4
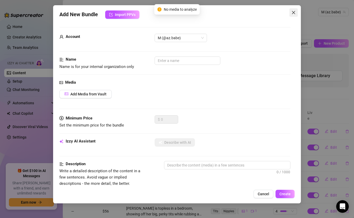
click at [291, 12] on span "Close" at bounding box center [294, 12] width 8 height 4
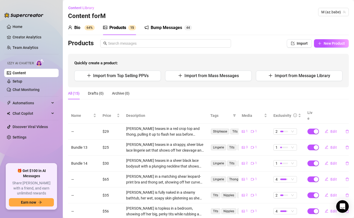
click at [173, 27] on div "Bump Messages" at bounding box center [166, 28] width 31 height 6
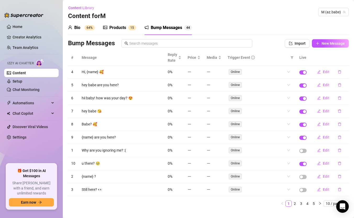
click at [120, 28] on div "Products" at bounding box center [117, 28] width 17 height 6
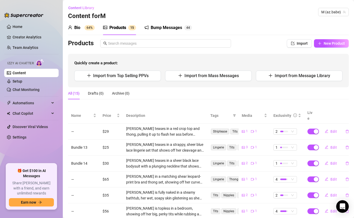
click at [5, 5] on div at bounding box center [23, 13] width 39 height 16
click at [144, 77] on span "Import from Top Selling PPVs" at bounding box center [121, 75] width 56 height 5
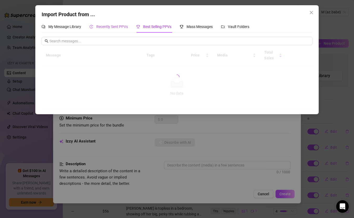
click at [124, 27] on span "Recently Sent PPVs" at bounding box center [112, 27] width 32 height 4
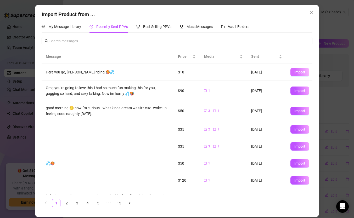
click at [300, 73] on span "Import" at bounding box center [300, 72] width 11 height 4
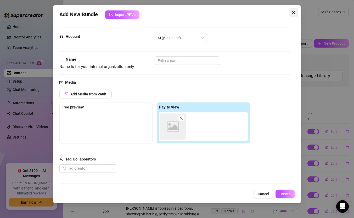
click at [294, 14] on icon "close" at bounding box center [294, 12] width 4 height 4
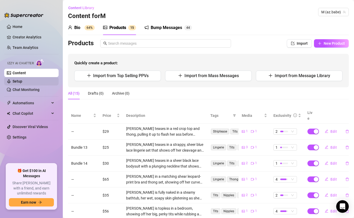
click at [22, 80] on link "Setup" at bounding box center [18, 81] width 10 height 4
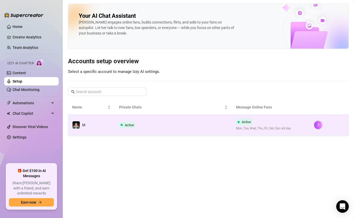
click at [189, 126] on td "Active" at bounding box center [173, 125] width 117 height 21
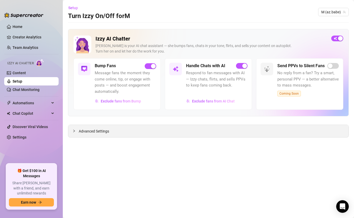
click at [159, 136] on div "Advanced Settings" at bounding box center [208, 131] width 280 height 12
click at [99, 130] on span "Advanced Settings" at bounding box center [94, 132] width 30 height 6
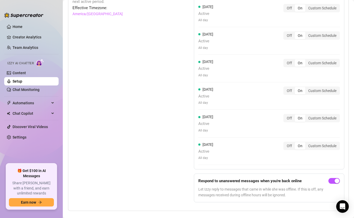
scroll to position [534, 0]
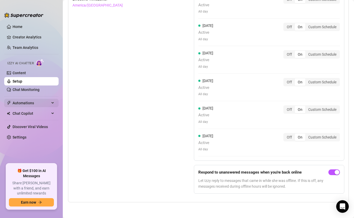
click at [16, 103] on span "Automations" at bounding box center [31, 103] width 37 height 8
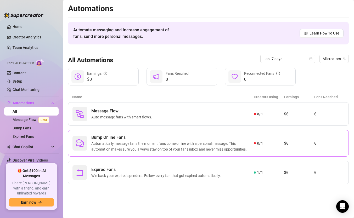
click at [156, 145] on span "Automatically message fans the moment fans come online with a personal message.…" at bounding box center [172, 147] width 163 height 12
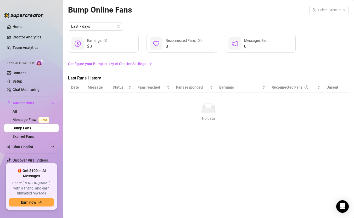
click at [126, 65] on link "Configure your Bump in Izzy AI Chatter Settings" at bounding box center [208, 64] width 281 height 6
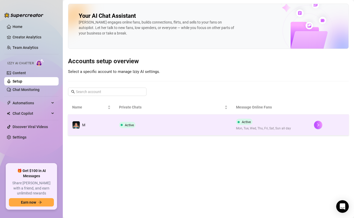
click at [203, 130] on td "Active" at bounding box center [173, 125] width 117 height 21
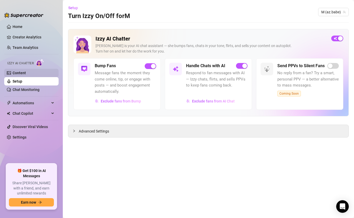
click at [26, 74] on link "Content" at bounding box center [19, 73] width 13 height 4
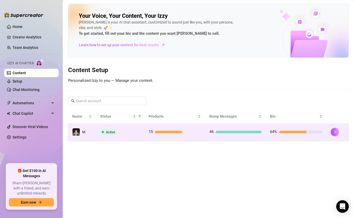
click at [147, 132] on td "15" at bounding box center [175, 132] width 61 height 17
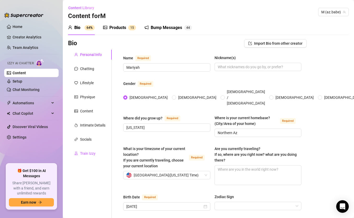
click at [86, 152] on div "Train Izzy" at bounding box center [87, 154] width 15 height 6
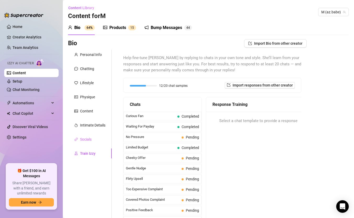
click at [99, 139] on div "Socials" at bounding box center [90, 140] width 44 height 10
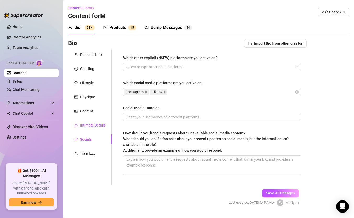
click at [98, 128] on div "Intimate Details" at bounding box center [92, 126] width 25 height 6
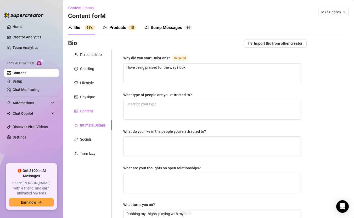
click at [93, 111] on div "Content" at bounding box center [90, 111] width 44 height 10
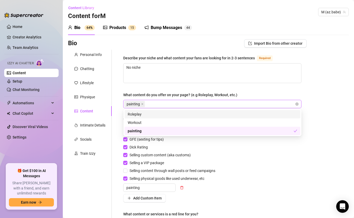
click at [174, 104] on div "painting" at bounding box center [209, 104] width 171 height 7
click at [142, 104] on icon "close" at bounding box center [142, 104] width 2 height 2
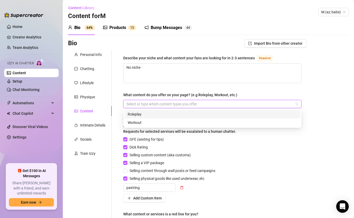
click at [271, 99] on div "What content do you offer on your page? (e.g Roleplay, Workout, etc.)" at bounding box center [212, 96] width 178 height 8
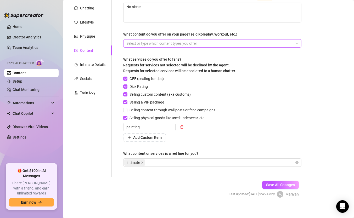
scroll to position [65, 0]
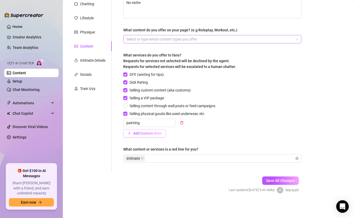
click at [161, 134] on span "Add Custom Item" at bounding box center [147, 133] width 29 height 4
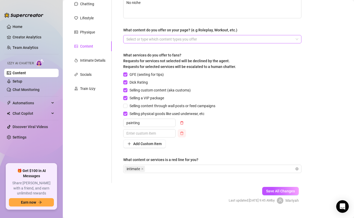
click at [184, 134] on button "button" at bounding box center [182, 133] width 8 height 8
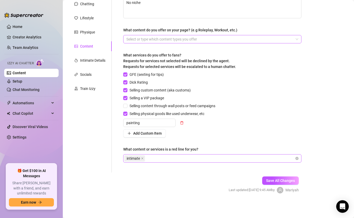
click at [166, 161] on div "intimate" at bounding box center [209, 158] width 171 height 7
click at [104, 169] on div "Personal Info Chatting Lifestyle Physique Content Intimate Details Socials Trai…" at bounding box center [90, 79] width 44 height 188
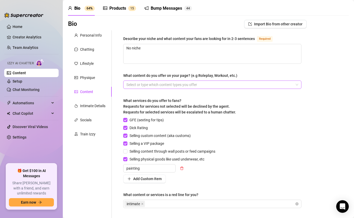
scroll to position [0, 0]
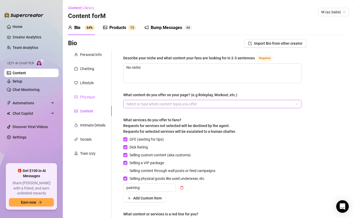
click at [97, 98] on div "Physique" at bounding box center [90, 97] width 44 height 10
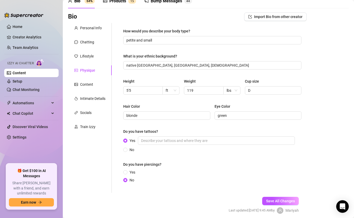
scroll to position [47, 0]
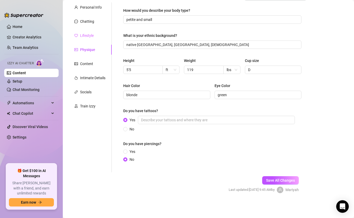
click at [95, 37] on div "Lifestyle" at bounding box center [90, 36] width 44 height 10
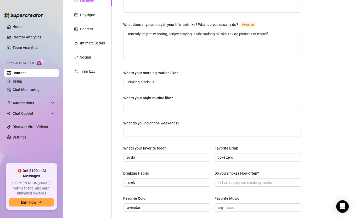
scroll to position [0, 0]
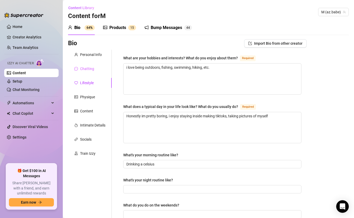
click at [91, 73] on div "Chatting" at bounding box center [90, 69] width 44 height 10
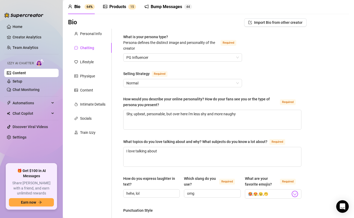
scroll to position [22, 0]
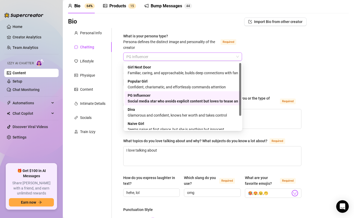
click at [239, 58] on span "PG Influencer" at bounding box center [182, 57] width 113 height 8
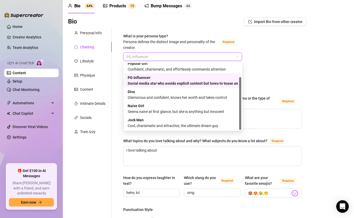
scroll to position [18, 0]
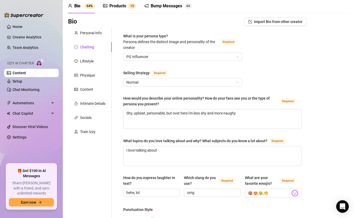
click at [97, 35] on div "Personal Info" at bounding box center [91, 33] width 22 height 6
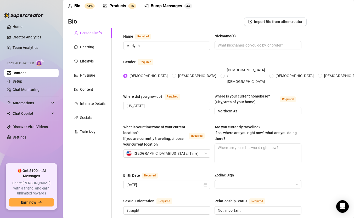
click at [26, 73] on link "Content" at bounding box center [19, 73] width 13 height 4
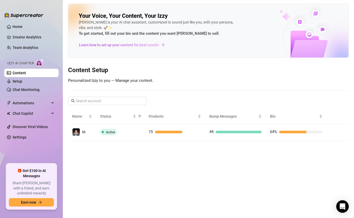
click at [26, 73] on link "Content" at bounding box center [19, 73] width 13 height 4
click at [22, 83] on link "Setup" at bounding box center [18, 81] width 10 height 4
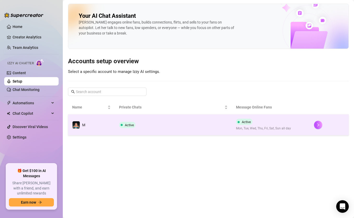
click at [169, 128] on td "Active" at bounding box center [173, 125] width 117 height 21
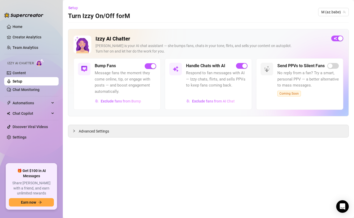
click at [169, 128] on div "Advanced Settings" at bounding box center [208, 131] width 280 height 12
click at [169, 132] on div "Advanced Settings" at bounding box center [208, 131] width 280 height 12
click at [99, 133] on span "Advanced Settings" at bounding box center [94, 132] width 30 height 6
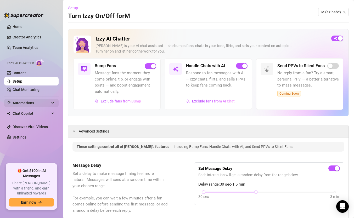
click at [52, 102] on div "Automations" at bounding box center [31, 103] width 54 height 8
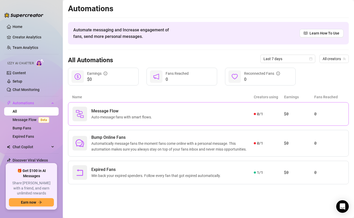
click at [195, 114] on div "Message Flow Auto-message fans with smart flows." at bounding box center [163, 114] width 181 height 15
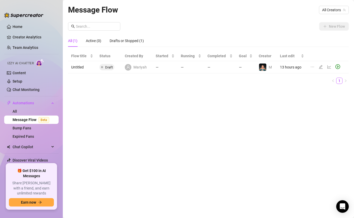
click at [224, 68] on td "—" at bounding box center [219, 67] width 31 height 12
click at [337, 67] on icon "play-circle" at bounding box center [338, 67] width 2 height 2
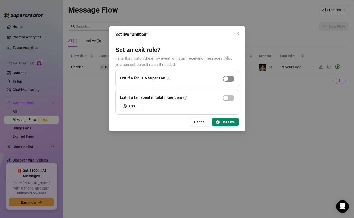
click at [229, 79] on span "button" at bounding box center [229, 79] width 12 height 6
click at [239, 34] on icon "close" at bounding box center [238, 33] width 4 height 4
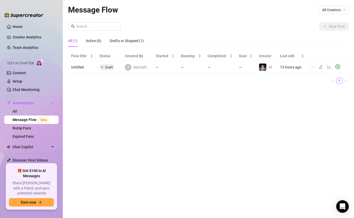
click at [121, 72] on td "Draft" at bounding box center [108, 67] width 25 height 12
click at [321, 68] on icon "edit" at bounding box center [321, 67] width 4 height 4
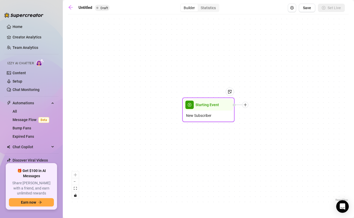
click at [231, 109] on div at bounding box center [228, 95] width 14 height 27
click at [246, 107] on icon "plus" at bounding box center [246, 105] width 4 height 4
click at [270, 106] on div "Time Delay" at bounding box center [271, 105] width 38 height 9
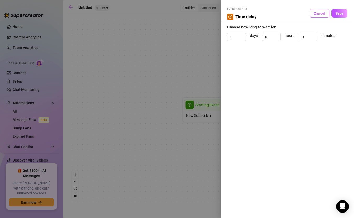
click at [320, 14] on span "Cancel" at bounding box center [320, 13] width 12 height 4
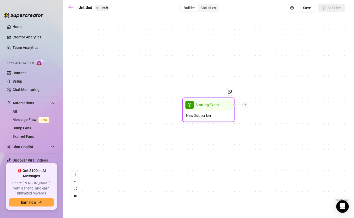
click at [248, 107] on div at bounding box center [241, 105] width 16 height 6
click at [244, 107] on div at bounding box center [245, 105] width 6 height 6
click at [270, 142] on div "Merge Nodes" at bounding box center [271, 141] width 38 height 9
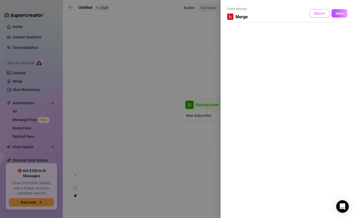
click at [320, 14] on span "Cancel" at bounding box center [320, 13] width 12 height 4
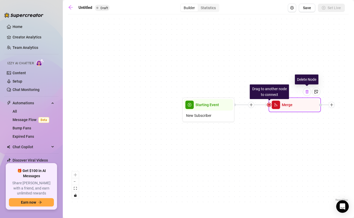
click at [307, 95] on div at bounding box center [307, 92] width 8 height 8
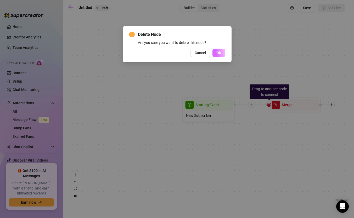
click at [225, 53] on button "OK" at bounding box center [219, 53] width 13 height 8
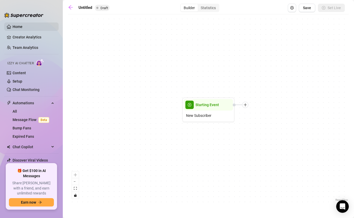
click at [23, 27] on link "Home" at bounding box center [18, 27] width 10 height 4
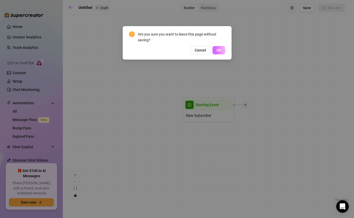
click at [215, 52] on button "OK" at bounding box center [219, 50] width 13 height 8
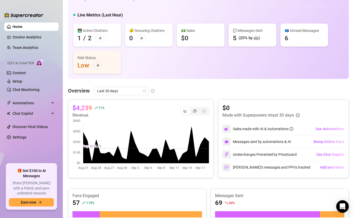
scroll to position [22, 0]
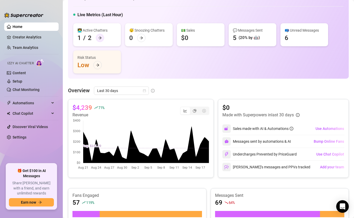
click at [101, 38] on icon "arrow-right" at bounding box center [100, 38] width 4 height 4
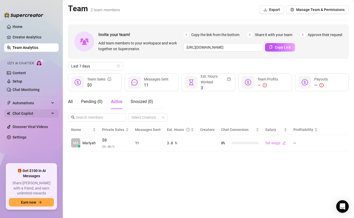
click at [37, 115] on span "Chat Copilot" at bounding box center [31, 113] width 37 height 8
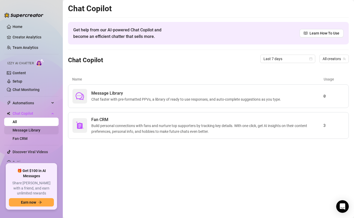
click at [39, 131] on link "Message Library" at bounding box center [27, 130] width 28 height 4
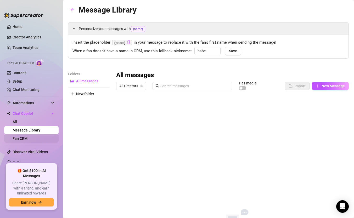
click at [27, 141] on link "Fan CRM" at bounding box center [20, 139] width 15 height 4
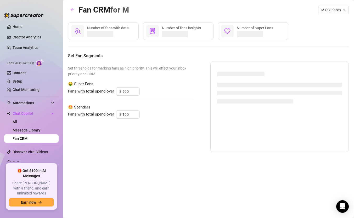
scroll to position [2, 0]
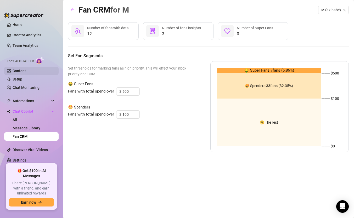
click at [26, 71] on link "Content" at bounding box center [19, 71] width 13 height 4
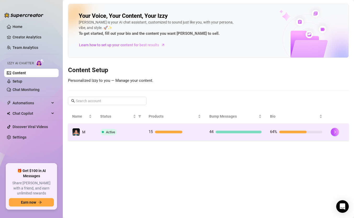
click at [222, 135] on td "44" at bounding box center [235, 132] width 61 height 17
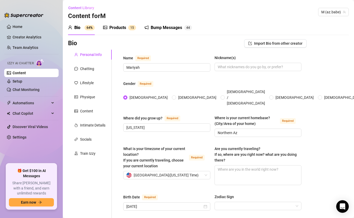
click at [116, 30] on div "Products" at bounding box center [117, 28] width 17 height 6
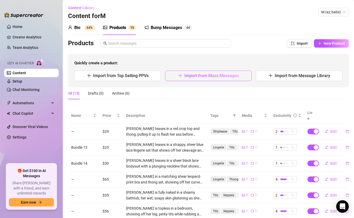
click at [177, 78] on button "Import from Mass Messages" at bounding box center [208, 76] width 87 height 10
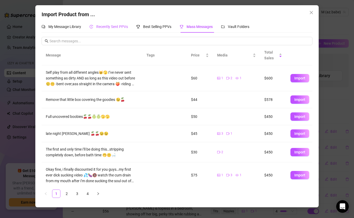
click at [121, 29] on div "Recently Sent PPVs" at bounding box center [109, 27] width 38 height 6
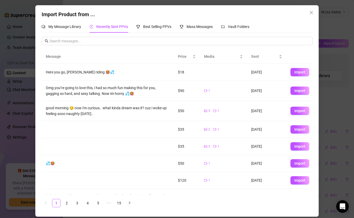
click at [220, 74] on td at bounding box center [223, 72] width 47 height 17
click at [209, 66] on td at bounding box center [223, 72] width 47 height 17
click at [195, 72] on td "$18" at bounding box center [187, 72] width 26 height 17
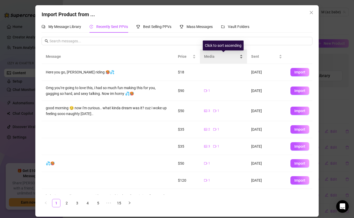
click at [239, 59] on span "Media" at bounding box center [221, 57] width 35 height 6
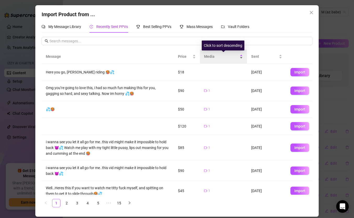
click at [239, 59] on span "Media" at bounding box center [221, 57] width 35 height 6
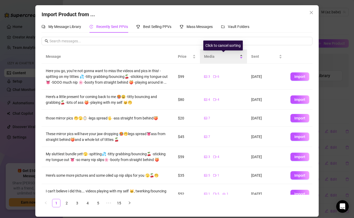
click at [222, 59] on span "Media" at bounding box center [221, 57] width 35 height 6
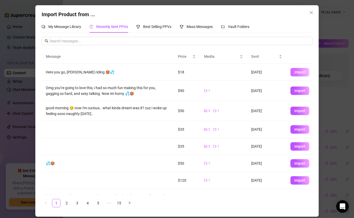
click at [301, 74] on span "Import" at bounding box center [300, 72] width 11 height 4
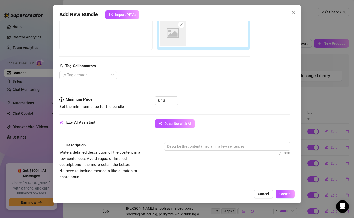
scroll to position [96, 0]
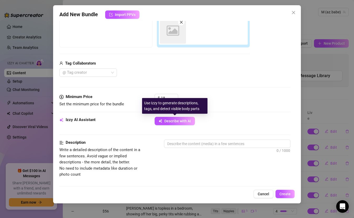
click at [188, 125] on button "Describe with AI" at bounding box center [175, 121] width 40 height 8
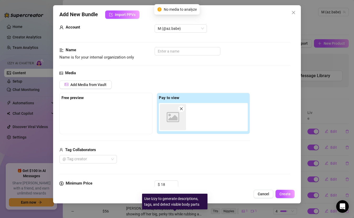
scroll to position [0, 0]
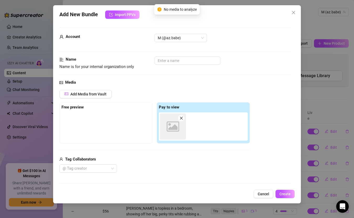
click at [183, 120] on icon "close" at bounding box center [182, 119] width 4 height 4
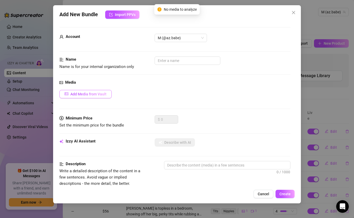
click at [108, 96] on button "Add Media from Vault" at bounding box center [85, 94] width 52 height 8
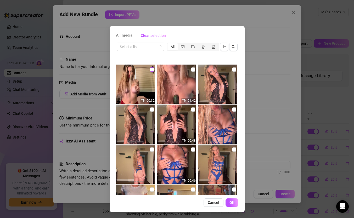
click at [152, 70] on input "checkbox" at bounding box center [152, 70] width 4 height 4
click at [234, 196] on span "OK" at bounding box center [232, 203] width 5 height 4
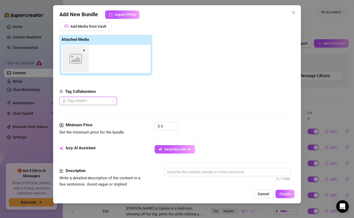
scroll to position [72, 0]
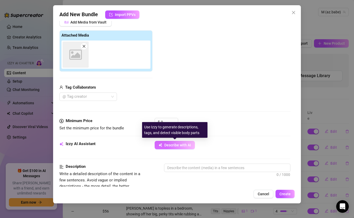
click at [186, 143] on span "Describe with AI" at bounding box center [177, 145] width 27 height 4
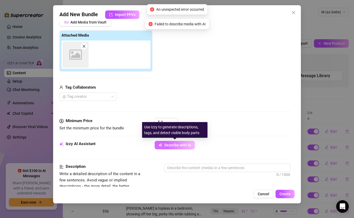
click at [182, 145] on span "Describe with AI" at bounding box center [177, 145] width 27 height 4
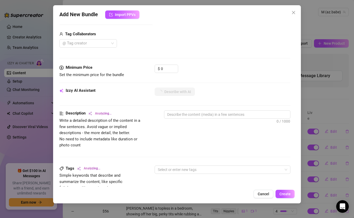
scroll to position [132, 0]
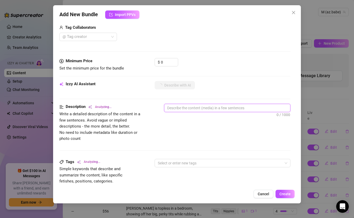
click at [232, 109] on textarea at bounding box center [227, 108] width 126 height 8
click at [203, 162] on div at bounding box center [220, 163] width 128 height 7
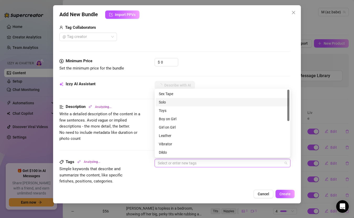
click at [203, 102] on div "Solo" at bounding box center [223, 102] width 128 height 6
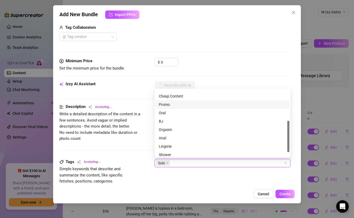
scroll to position [75, 0]
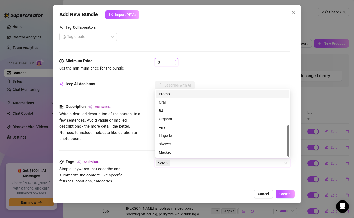
click at [174, 62] on span "Increase Value" at bounding box center [175, 60] width 6 height 5
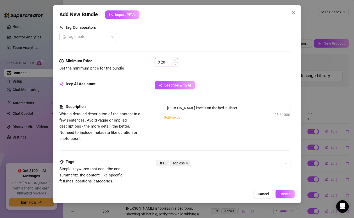
click at [168, 62] on input "20" at bounding box center [169, 62] width 17 height 8
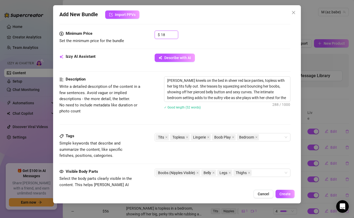
scroll to position [159, 0]
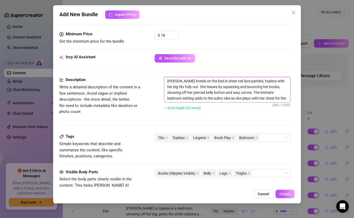
click at [286, 98] on textarea "Mariyah kneels on the bed in sheer red lace panties, topless with her big tits …" at bounding box center [227, 89] width 126 height 25
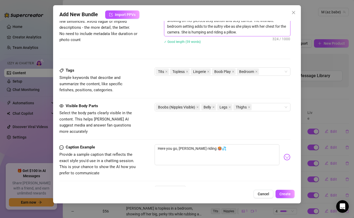
scroll to position [231, 0]
click at [260, 107] on div "Boobs (Nipples Visible) Belly Legs Thighs" at bounding box center [220, 106] width 128 height 7
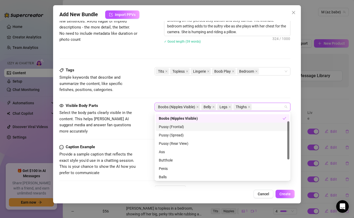
scroll to position [16, 0]
click at [203, 126] on div "Pussy (Frontal)" at bounding box center [223, 127] width 128 height 6
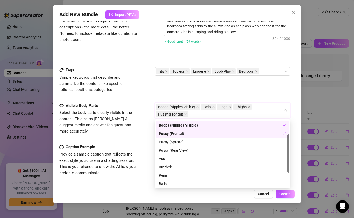
scroll to position [35, 0]
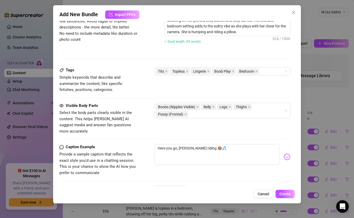
click at [202, 94] on div "Tags Simple keywords that describe and summarize the content, like specific fet…" at bounding box center [174, 84] width 231 height 35
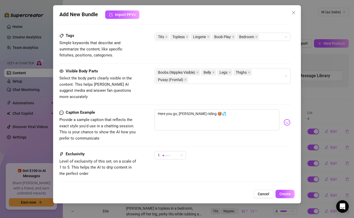
scroll to position [289, 0]
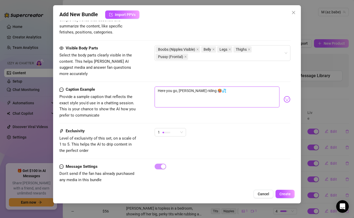
drag, startPoint x: 179, startPoint y: 85, endPoint x: 148, endPoint y: 84, distance: 31.2
click at [147, 87] on div "Caption Example Provide a sample caption that reflects the exact style you'd us…" at bounding box center [174, 103] width 231 height 32
click at [178, 87] on textarea "pillow riding 🥵💦" at bounding box center [217, 97] width 125 height 21
click at [180, 129] on span "1" at bounding box center [170, 133] width 25 height 8
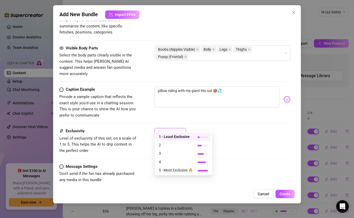
click at [187, 137] on span "1 - Least Exclusive" at bounding box center [176, 137] width 34 height 6
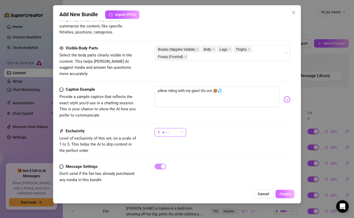
click at [288, 196] on span "Create" at bounding box center [285, 194] width 11 height 4
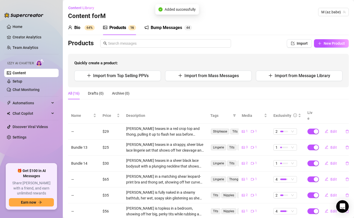
click at [74, 124] on td "—" at bounding box center [83, 132] width 31 height 16
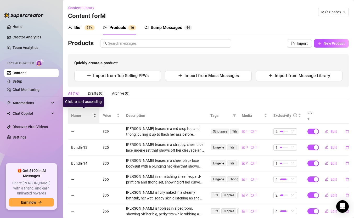
click at [93, 113] on div "Name" at bounding box center [83, 116] width 25 height 6
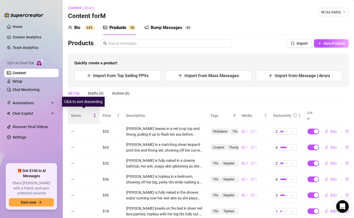
click at [93, 113] on div "Name" at bounding box center [83, 116] width 25 height 6
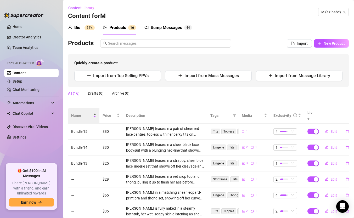
click at [95, 115] on div "Name" at bounding box center [83, 116] width 25 height 6
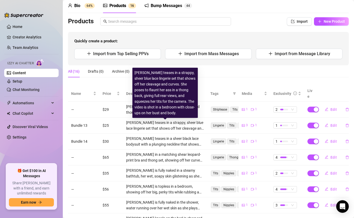
scroll to position [28, 0]
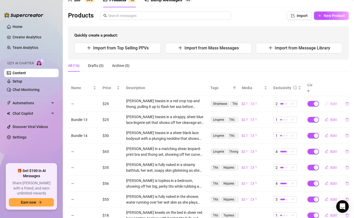
click at [330, 100] on button "Edit" at bounding box center [331, 104] width 21 height 8
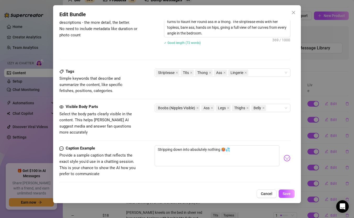
scroll to position [231, 0]
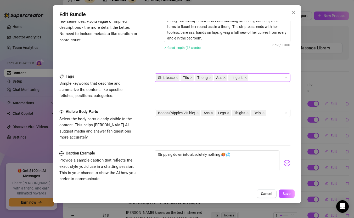
click at [255, 78] on div "Striptease Tits Thong Ass Lingerie" at bounding box center [220, 77] width 128 height 7
click at [268, 168] on div "Stripping down into absolutely nothing 🥵💦" at bounding box center [223, 164] width 136 height 26
click at [273, 113] on div "Boobs (Nipples Visible) Ass Legs Thighs Belly" at bounding box center [220, 112] width 128 height 7
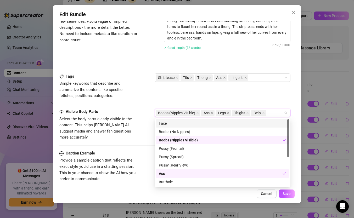
drag, startPoint x: 186, startPoint y: 128, endPoint x: 187, endPoint y: 124, distance: 3.9
click at [187, 124] on div "Face" at bounding box center [223, 123] width 134 height 8
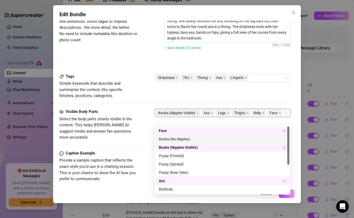
click at [225, 85] on div "Tags Simple keywords that describe and summarize the content, like specific fet…" at bounding box center [174, 87] width 231 height 26
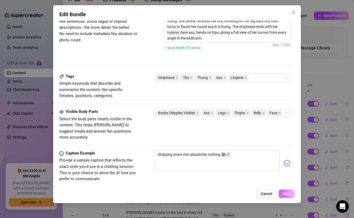
click at [286, 195] on span "Save" at bounding box center [287, 194] width 8 height 4
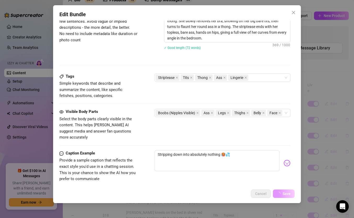
click at [286, 195] on span "Save" at bounding box center [287, 194] width 8 height 4
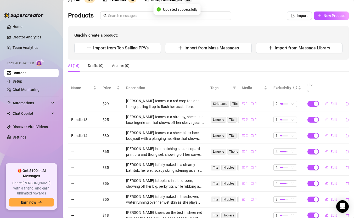
click at [333, 118] on span "Edit" at bounding box center [334, 120] width 7 height 4
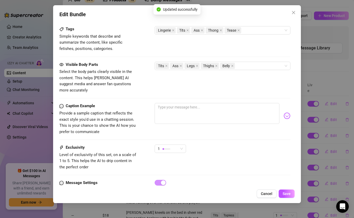
scroll to position [291, 0]
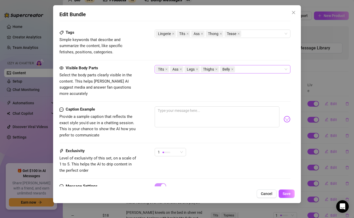
click at [263, 69] on div "Tits Ass Legs Thighs Belly" at bounding box center [220, 69] width 128 height 7
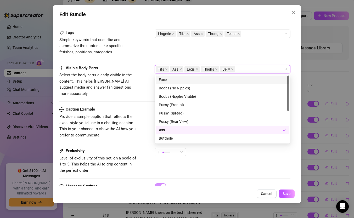
click at [210, 81] on div "Face" at bounding box center [223, 80] width 128 height 6
click at [287, 195] on span "Save" at bounding box center [287, 194] width 8 height 4
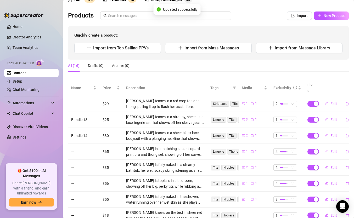
click at [332, 150] on span "Edit" at bounding box center [334, 152] width 7 height 4
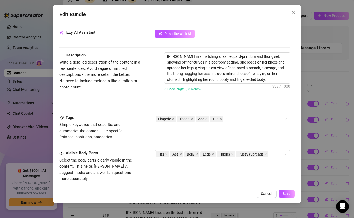
scroll to position [200, 0]
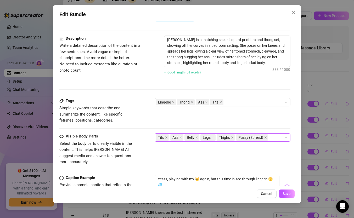
click at [275, 139] on div "Tits Ass Belly Legs Thighs Pussy (Spread)" at bounding box center [220, 137] width 128 height 7
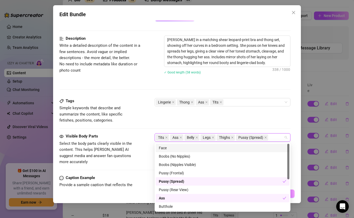
click at [186, 148] on div "Face" at bounding box center [223, 148] width 128 height 6
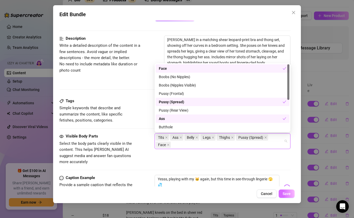
click at [286, 196] on button "Save" at bounding box center [287, 194] width 16 height 8
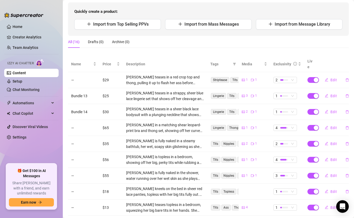
scroll to position [52, 0]
click at [333, 141] on span "Edit" at bounding box center [334, 143] width 7 height 4
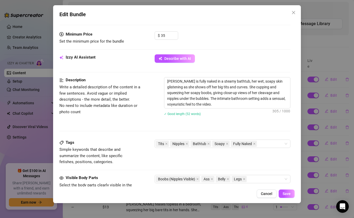
scroll to position [188, 0]
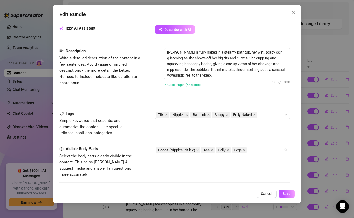
click at [255, 151] on div "Boobs (Nipples Visible) Ass Belly Legs" at bounding box center [220, 150] width 128 height 7
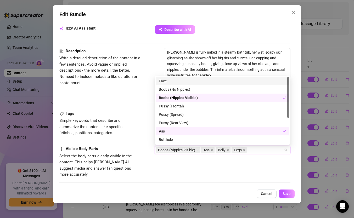
click at [200, 80] on div "Face" at bounding box center [223, 81] width 128 height 6
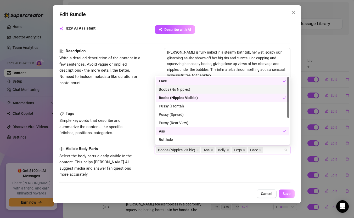
click at [289, 195] on span "Save" at bounding box center [287, 194] width 8 height 4
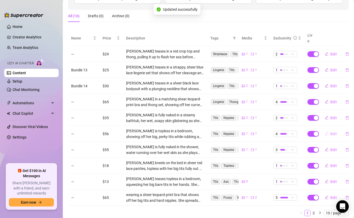
scroll to position [78, 0]
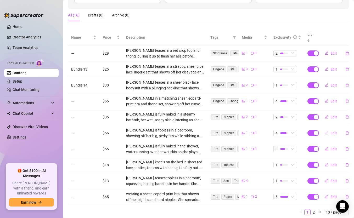
click at [331, 131] on span "Edit" at bounding box center [334, 133] width 7 height 4
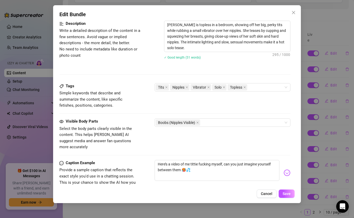
scroll to position [206, 0]
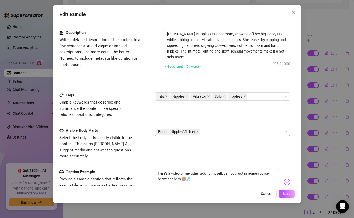
click at [239, 131] on div "Boobs (Nipples Visible)" at bounding box center [220, 131] width 128 height 7
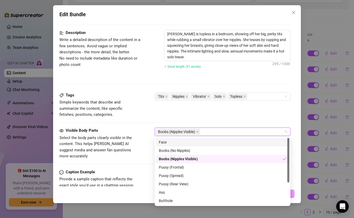
click at [222, 141] on div "Face" at bounding box center [223, 143] width 128 height 6
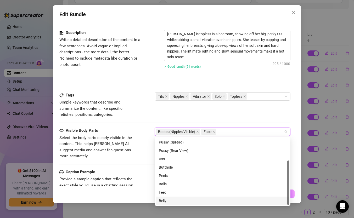
click at [169, 196] on div "Belly" at bounding box center [223, 201] width 128 height 6
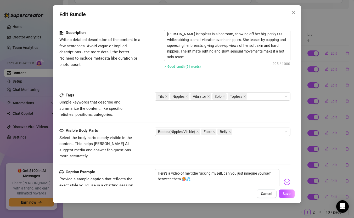
click at [256, 103] on div "Tags Simple keywords that describe and summarize the content, like specific fet…" at bounding box center [174, 105] width 231 height 26
click at [287, 196] on button "Save" at bounding box center [287, 194] width 16 height 8
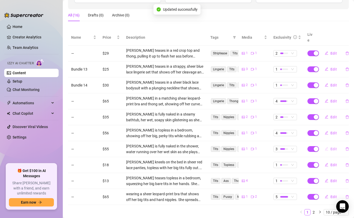
click at [332, 147] on span "Edit" at bounding box center [334, 149] width 7 height 4
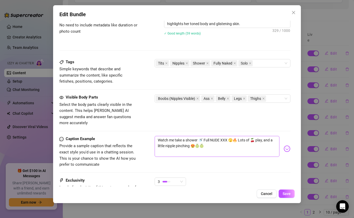
scroll to position [240, 0]
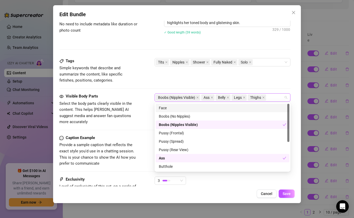
click at [279, 97] on div "Boobs (Nipples Visible) Ass Belly Legs Thighs" at bounding box center [220, 97] width 128 height 7
click at [212, 110] on div "Face" at bounding box center [223, 108] width 128 height 6
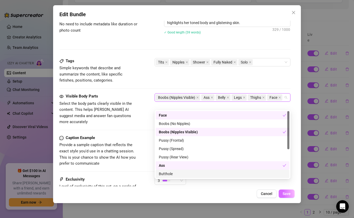
click at [286, 193] on span "Save" at bounding box center [287, 194] width 8 height 4
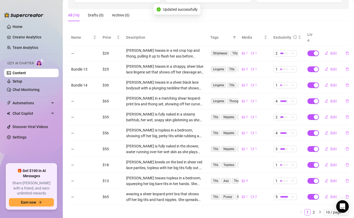
scroll to position [90, 0]
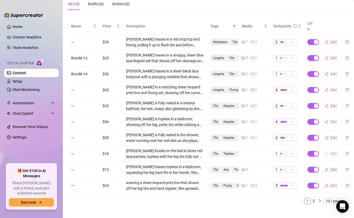
click at [333, 152] on span "Edit" at bounding box center [334, 154] width 7 height 4
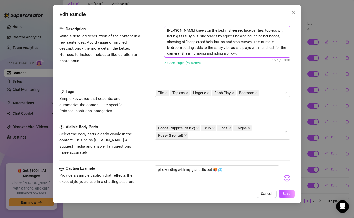
scroll to position [213, 0]
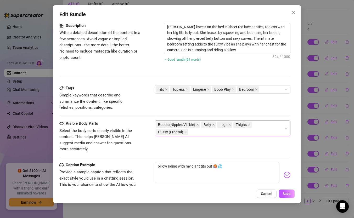
click at [258, 134] on div "Boobs (Nipples Visible) Belly Legs Thighs Pussy (Frontal)" at bounding box center [220, 128] width 128 height 15
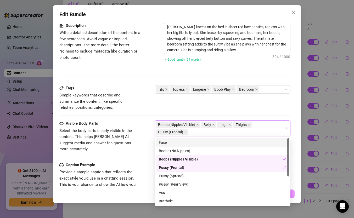
click at [197, 142] on div "Face" at bounding box center [223, 143] width 128 height 6
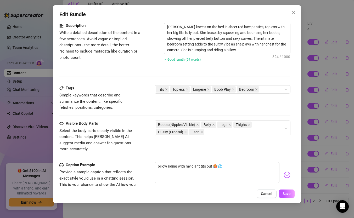
click at [251, 112] on div "Tags Simple keywords that describe and summarize the content, like specific fet…" at bounding box center [174, 102] width 231 height 35
click at [287, 193] on span "Save" at bounding box center [287, 194] width 8 height 4
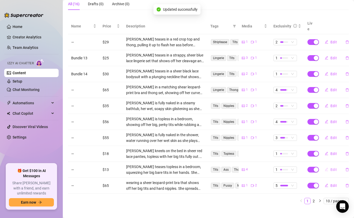
click at [334, 168] on span "Edit" at bounding box center [334, 170] width 7 height 4
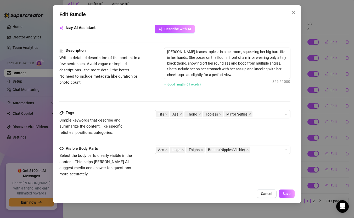
scroll to position [218, 0]
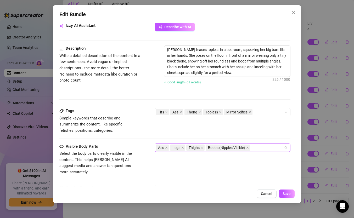
click at [264, 150] on div "Ass Legs Thighs Boobs (Nipples Visible)" at bounding box center [220, 147] width 128 height 7
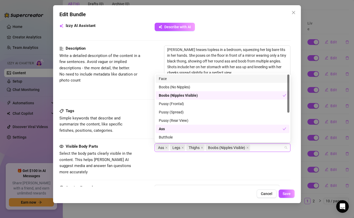
click at [195, 79] on div "Face" at bounding box center [223, 79] width 128 height 6
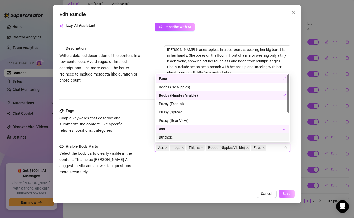
click at [287, 195] on span "Save" at bounding box center [287, 194] width 8 height 4
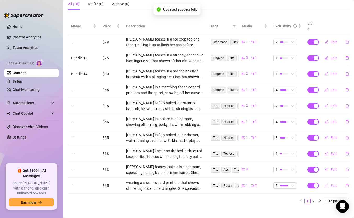
click at [334, 184] on span "Edit" at bounding box center [334, 186] width 7 height 4
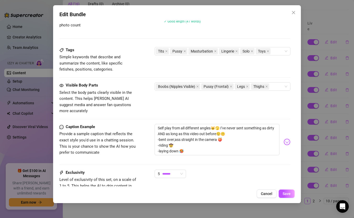
scroll to position [256, 0]
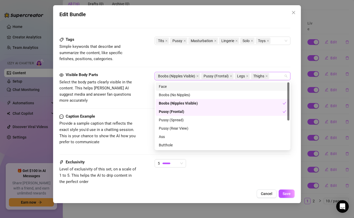
click at [274, 76] on div "Boobs (Nipples Visible) Pussy (Frontal) Legs Thighs" at bounding box center [220, 76] width 128 height 7
click at [222, 84] on div "Face" at bounding box center [223, 86] width 134 height 8
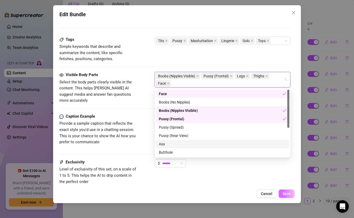
click at [288, 196] on span "Save" at bounding box center [287, 194] width 8 height 4
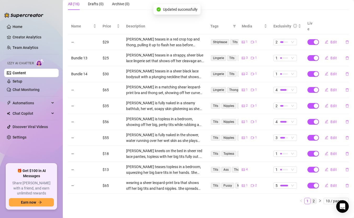
click at [314, 196] on link "2" at bounding box center [314, 201] width 6 height 6
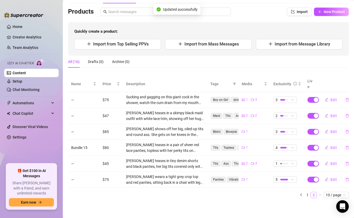
scroll to position [26, 0]
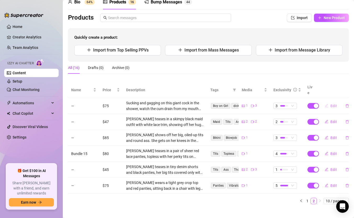
click at [329, 102] on button "Edit" at bounding box center [331, 106] width 21 height 8
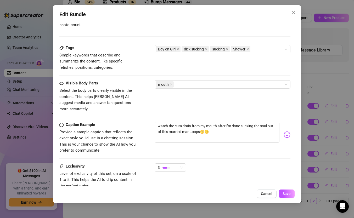
scroll to position [248, 0]
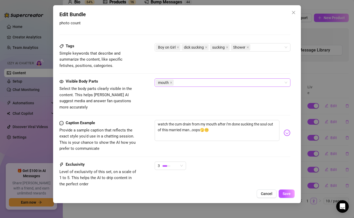
click at [243, 83] on div "mouth" at bounding box center [220, 82] width 128 height 7
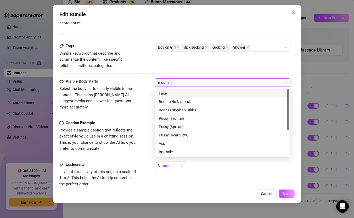
click at [206, 94] on div "Face" at bounding box center [223, 94] width 128 height 6
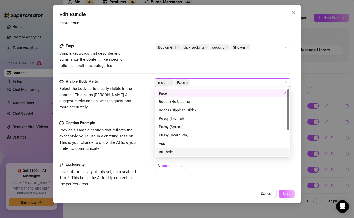
click at [284, 196] on button "Save" at bounding box center [287, 194] width 16 height 8
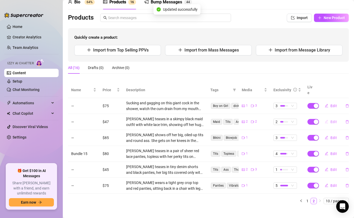
click at [331, 120] on span "Edit" at bounding box center [334, 122] width 7 height 4
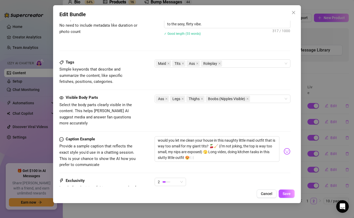
scroll to position [268, 0]
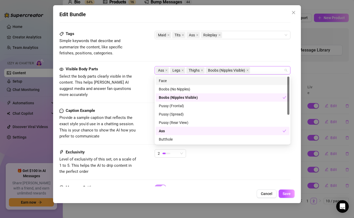
click at [264, 70] on div "Ass Legs Thighs Boobs (Nipples Visible)" at bounding box center [220, 70] width 128 height 7
click at [222, 80] on div "Face" at bounding box center [223, 81] width 128 height 6
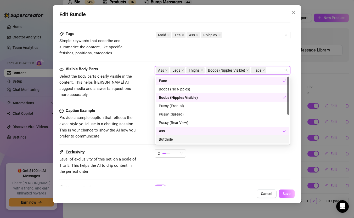
click at [289, 195] on span "Save" at bounding box center [287, 194] width 8 height 4
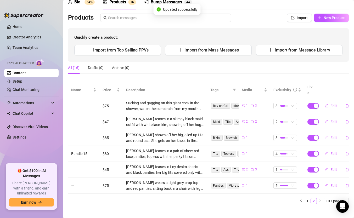
click at [336, 136] on span "Edit" at bounding box center [334, 138] width 7 height 4
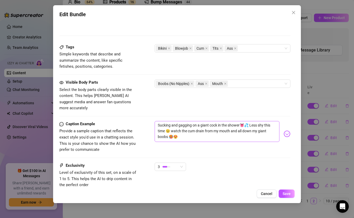
scroll to position [260, 0]
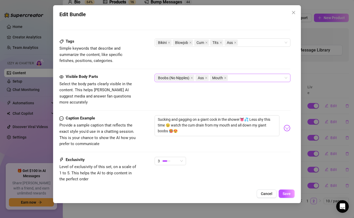
click at [264, 80] on div "Boobs (No Nipples) Ass Mouth" at bounding box center [220, 77] width 128 height 7
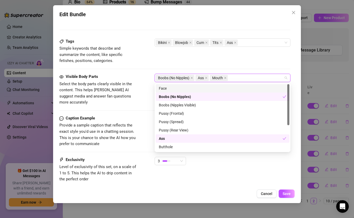
click at [223, 90] on div "Face" at bounding box center [223, 89] width 128 height 6
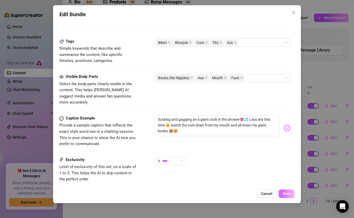
click at [290, 195] on span "Save" at bounding box center [287, 194] width 8 height 4
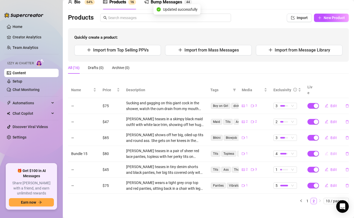
click at [334, 152] on span "Edit" at bounding box center [334, 154] width 7 height 4
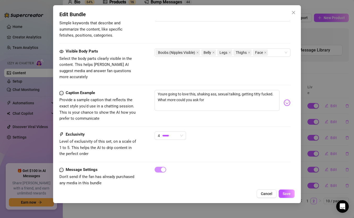
scroll to position [283, 0]
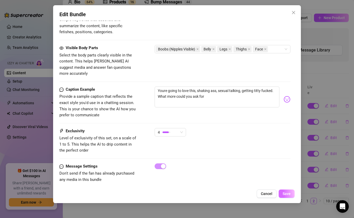
click at [289, 193] on span "Save" at bounding box center [287, 194] width 8 height 4
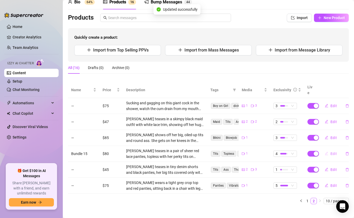
click at [332, 152] on span "Edit" at bounding box center [334, 154] width 7 height 4
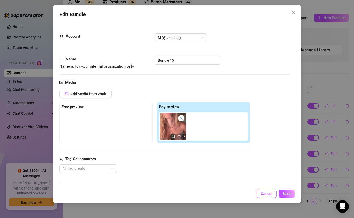
click at [266, 194] on span "Cancel" at bounding box center [267, 194] width 12 height 4
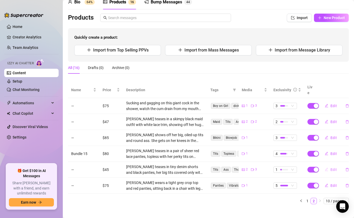
click at [331, 168] on span "Edit" at bounding box center [334, 170] width 7 height 4
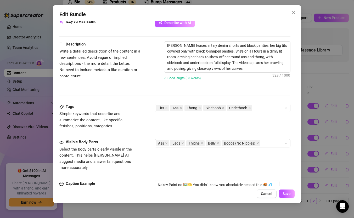
scroll to position [196, 0]
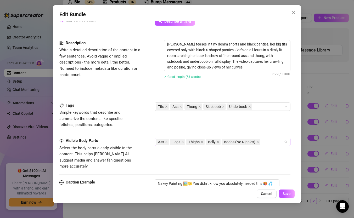
click at [269, 141] on div "Ass Legs Thighs Belly Boobs (No Nipples)" at bounding box center [220, 142] width 128 height 7
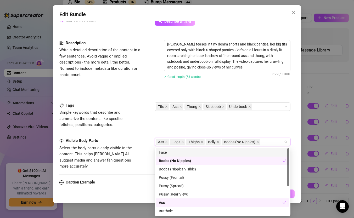
click at [211, 154] on div "Face" at bounding box center [223, 153] width 128 height 6
click at [251, 123] on div "Tags Simple keywords that describe and summarize the content, like specific fet…" at bounding box center [174, 116] width 231 height 26
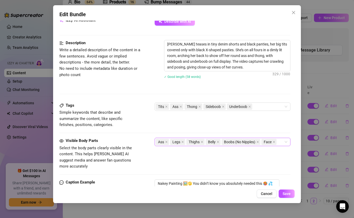
click at [279, 143] on input "search" at bounding box center [278, 142] width 1 height 6
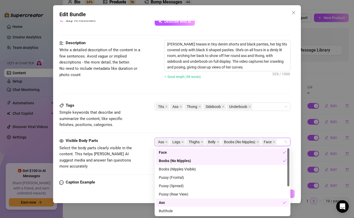
click at [232, 130] on div "Tags Simple keywords that describe and summarize the content, like specific fet…" at bounding box center [174, 120] width 231 height 35
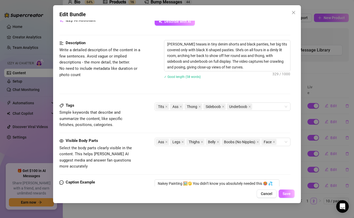
click at [287, 194] on span "Save" at bounding box center [287, 194] width 8 height 4
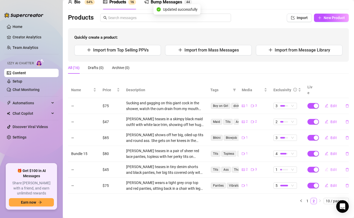
click at [334, 168] on span "Edit" at bounding box center [334, 170] width 7 height 4
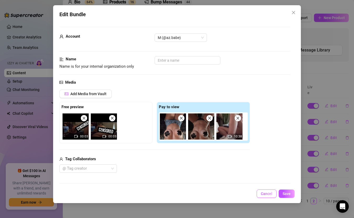
click at [270, 192] on span "Cancel" at bounding box center [267, 194] width 12 height 4
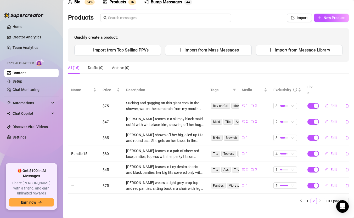
click at [331, 184] on span "Edit" at bounding box center [334, 186] width 7 height 4
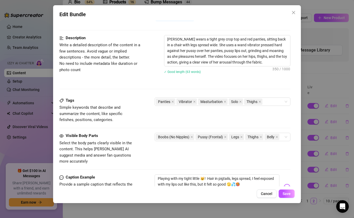
scroll to position [207, 0]
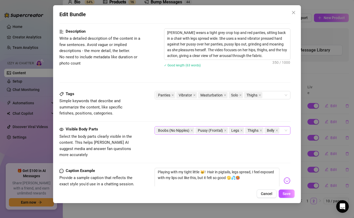
click at [282, 132] on input "search" at bounding box center [281, 131] width 1 height 6
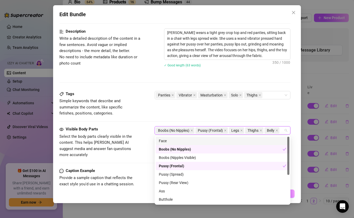
click at [222, 138] on div "Face" at bounding box center [223, 141] width 128 height 6
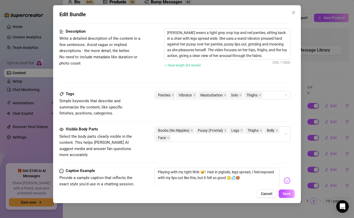
click at [234, 117] on div "Tags Simple keywords that describe and summarize the content, like specific fet…" at bounding box center [174, 108] width 231 height 35
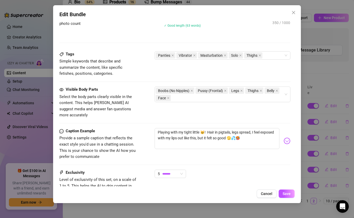
scroll to position [275, 0]
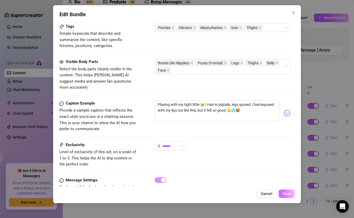
click at [289, 193] on span "Save" at bounding box center [287, 194] width 8 height 4
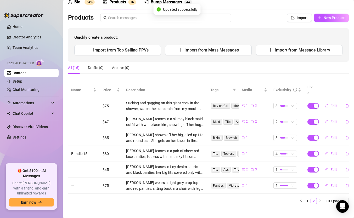
scroll to position [0, 0]
